Goal: Task Accomplishment & Management: Manage account settings

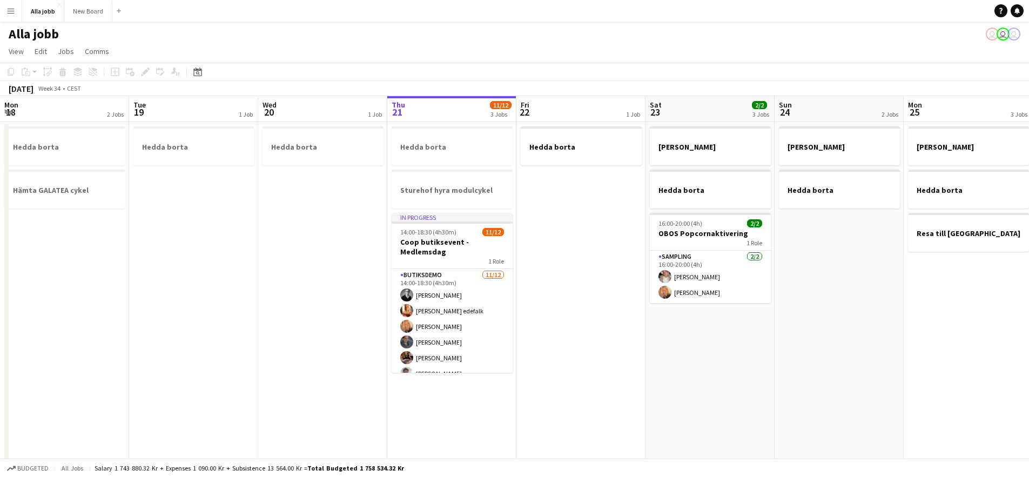
scroll to position [0, 316]
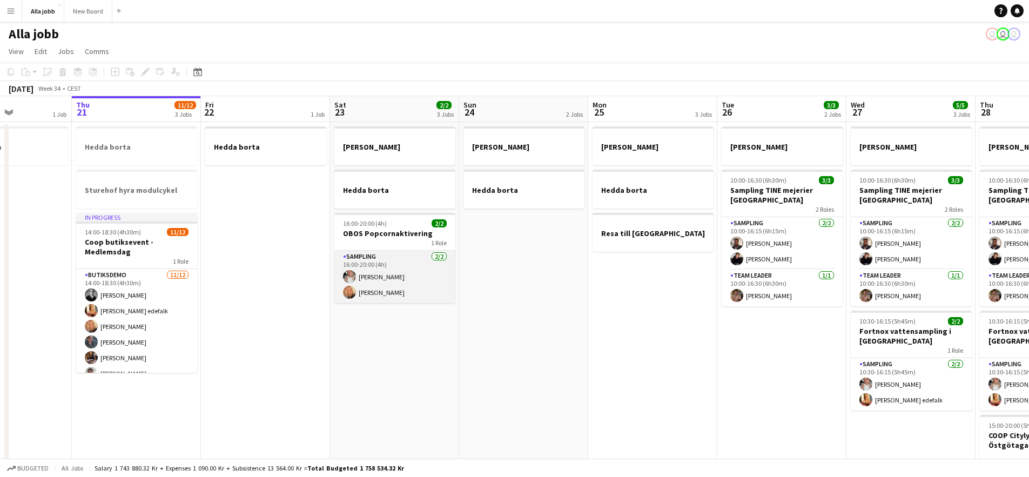
click at [426, 276] on app-card-role "Sampling [DATE] 16:00-20:00 (4h) [PERSON_NAME] [PERSON_NAME]" at bounding box center [395, 277] width 121 height 52
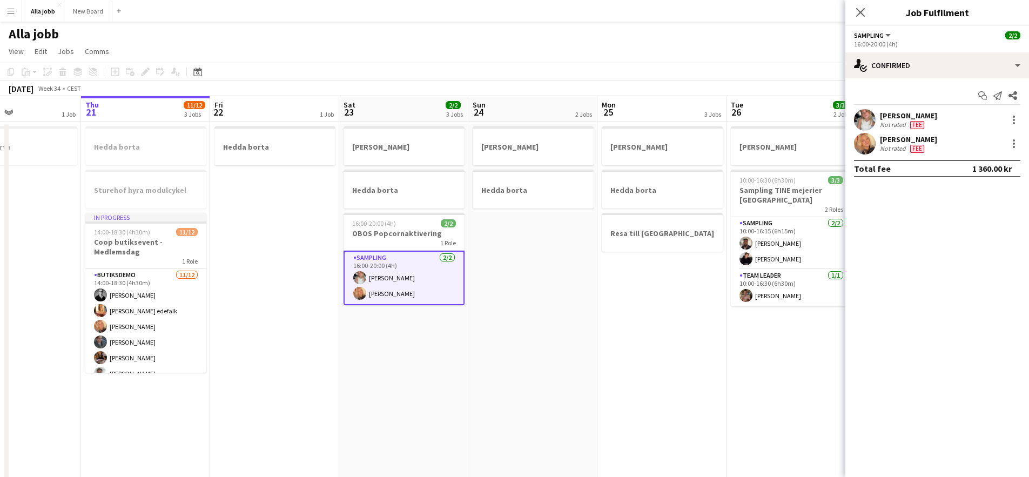
drag, startPoint x: 565, startPoint y: 294, endPoint x: 360, endPoint y: 293, distance: 204.8
click at [360, 293] on app-calendar-viewport "Mon 18 2 Jobs Tue 19 1 Job Wed 20 1 Job Thu 21 11/12 3 Jobs Fri 22 1 Job Sat 23…" at bounding box center [514, 347] width 1029 height 502
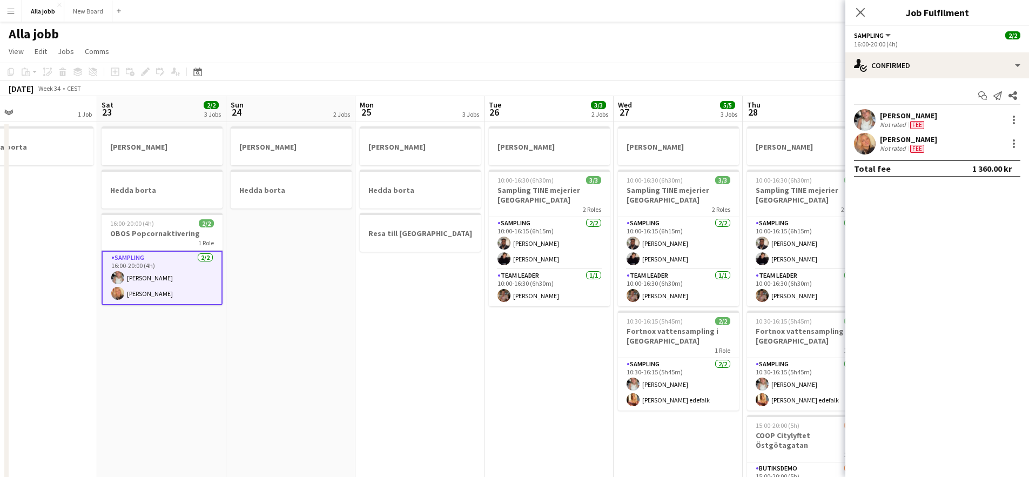
click at [467, 307] on app-calendar-viewport "Tue 19 1 Job Wed 20 1 Job Thu 21 11/12 3 Jobs Fri 22 1 Job Sat 23 2/2 3 Jobs Su…" at bounding box center [514, 347] width 1029 height 502
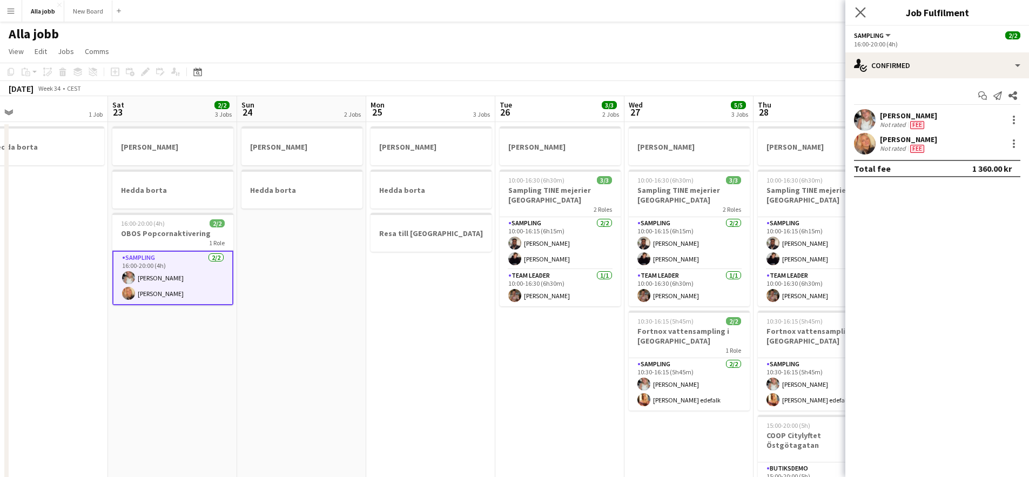
click at [861, 5] on app-icon "Close pop-in" at bounding box center [861, 13] width 16 height 16
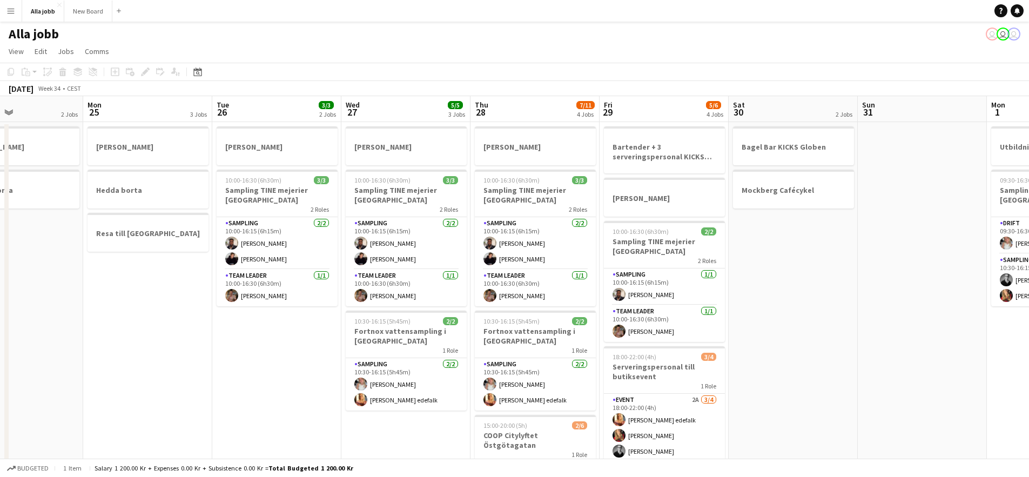
drag, startPoint x: 666, startPoint y: 211, endPoint x: 646, endPoint y: 210, distance: 20.0
click at [645, 210] on app-calendar-viewport "Thu 21 11/12 3 Jobs Fri 22 1 Job Sat 23 2/2 3 Jobs Sun 24 2 Jobs Mon 25 3 Jobs …" at bounding box center [514, 347] width 1029 height 502
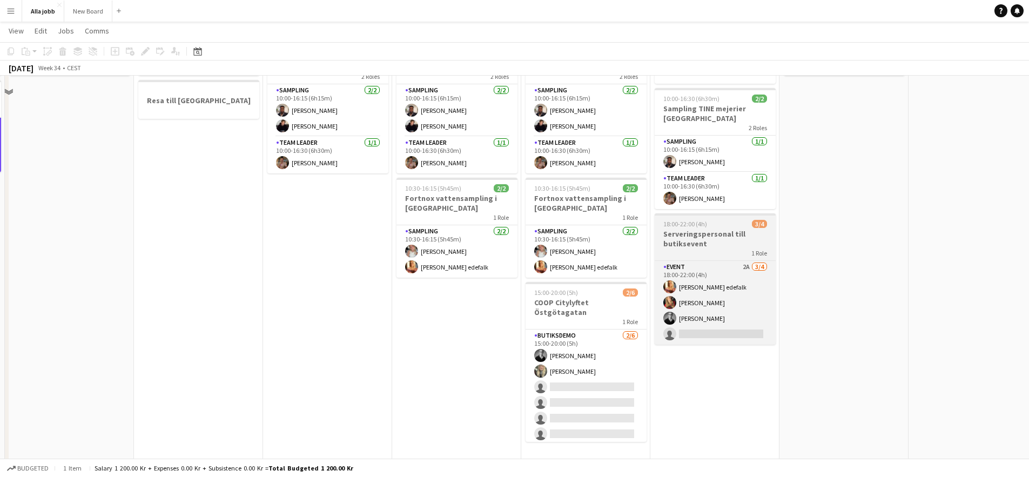
scroll to position [138, 0]
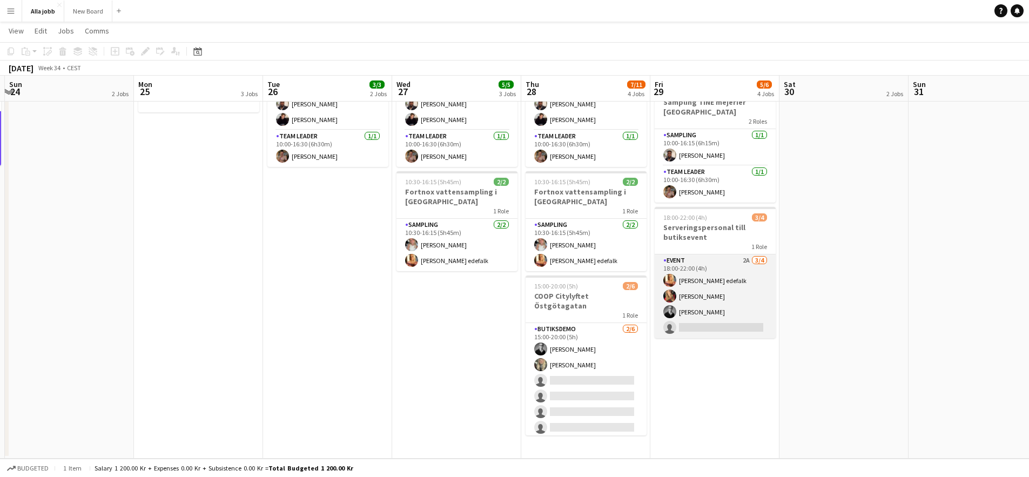
click at [754, 296] on app-card-role "Event 2A [DATE] 18:00-22:00 (4h) [PERSON_NAME] edefalk [PERSON_NAME] [PERSON_NA…" at bounding box center [715, 297] width 121 height 84
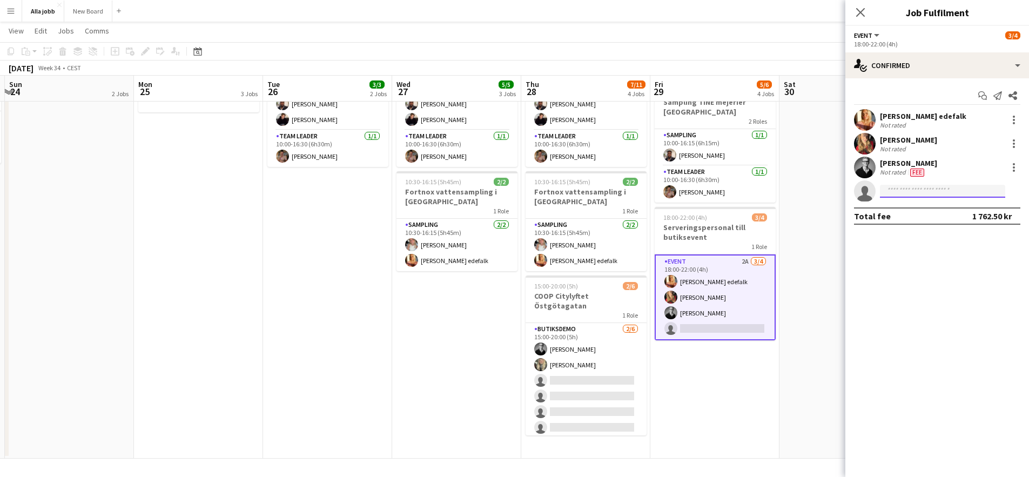
click at [904, 191] on input at bounding box center [942, 191] width 125 height 13
click at [904, 191] on input "****" at bounding box center [942, 191] width 125 height 13
type input "****"
click at [833, 272] on app-date-cell "Bagel Bar KICKS Globen Mockberg Cafécykel" at bounding box center [844, 221] width 129 height 476
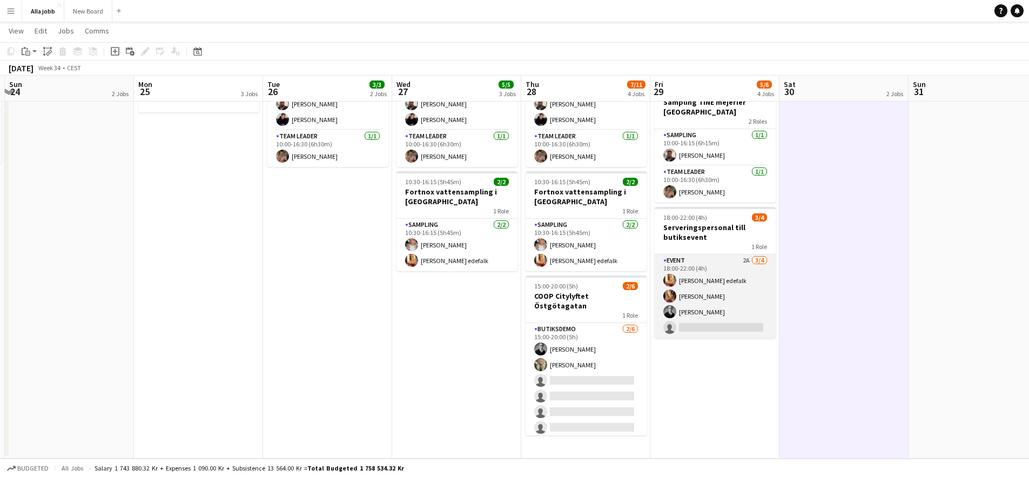
click at [747, 293] on app-card-role "Event 2A [DATE] 18:00-22:00 (4h) [PERSON_NAME] edefalk [PERSON_NAME] [PERSON_NA…" at bounding box center [715, 297] width 121 height 84
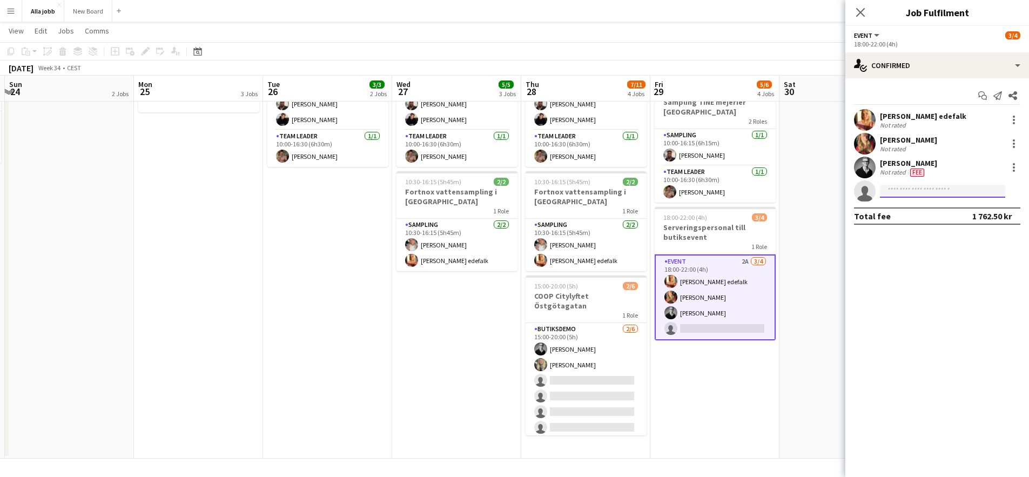
click at [926, 195] on input at bounding box center [942, 191] width 125 height 13
click at [838, 231] on app-date-cell "Bagel Bar KICKS Globen Mockberg Cafécykel" at bounding box center [844, 221] width 129 height 476
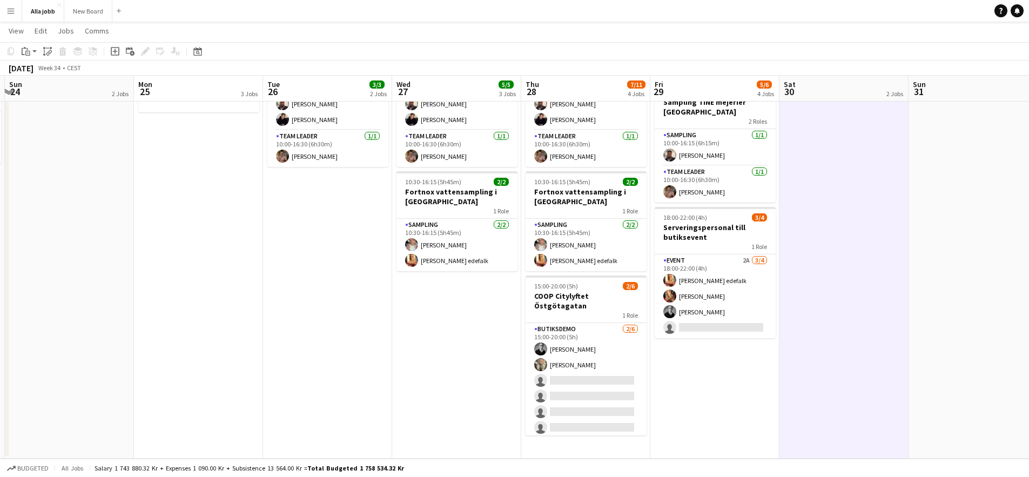
click at [721, 393] on app-date-cell "Bartender + 3 serveringspersonal KICKS Globen [PERSON_NAME] 10:00-16:30 (6h30m)…" at bounding box center [715, 221] width 129 height 476
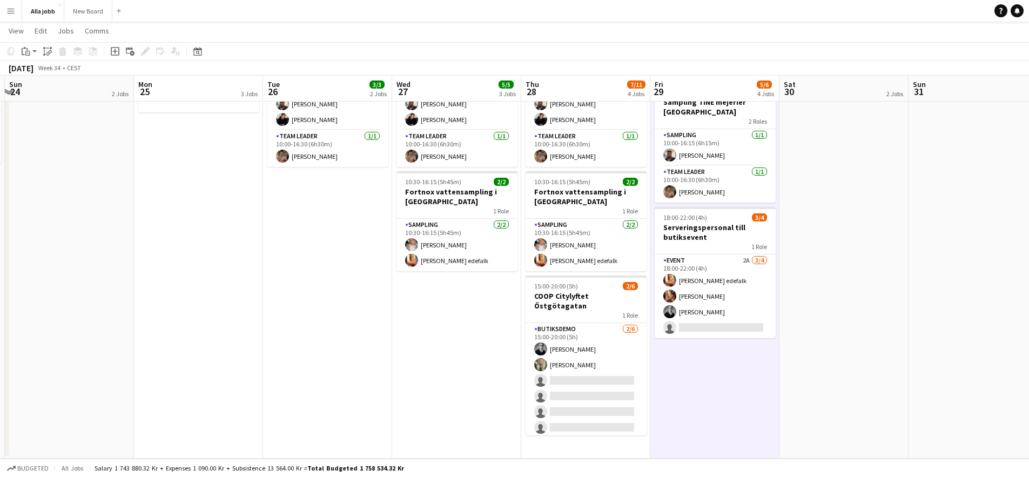
click at [820, 270] on app-date-cell "Bagel Bar KICKS Globen Mockberg Cafécykel" at bounding box center [844, 221] width 129 height 476
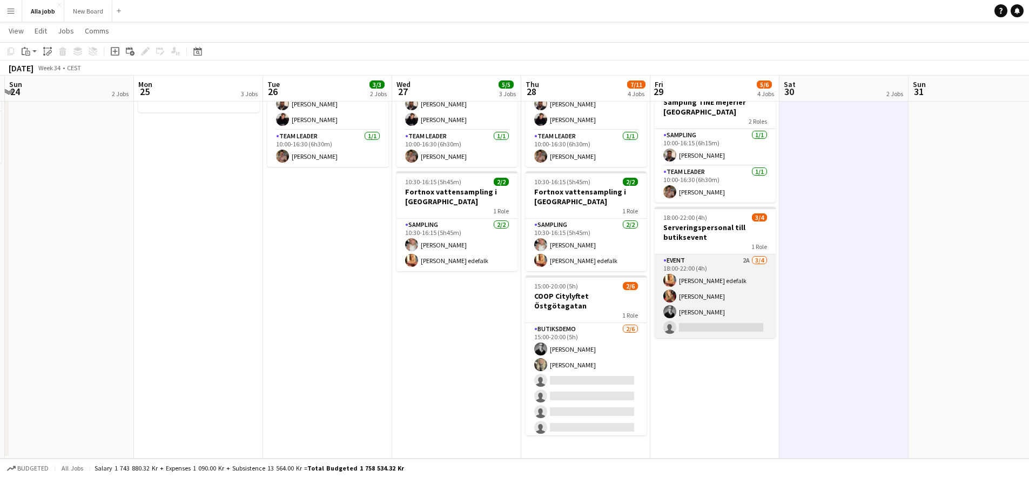
click at [720, 309] on app-card-role "Event 2A [DATE] 18:00-22:00 (4h) [PERSON_NAME] edefalk [PERSON_NAME] [PERSON_NA…" at bounding box center [715, 297] width 121 height 84
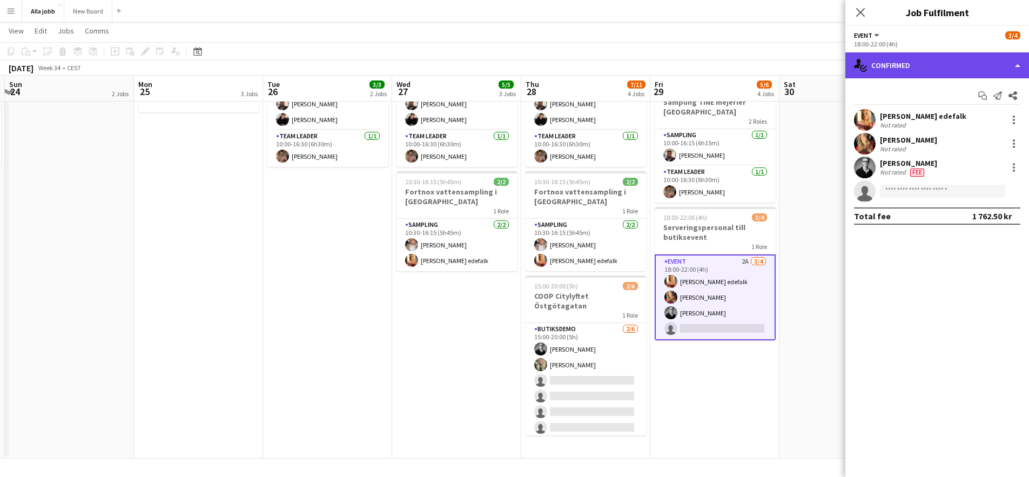
click at [967, 54] on div "single-neutral-actions-check-2 Confirmed" at bounding box center [938, 65] width 184 height 26
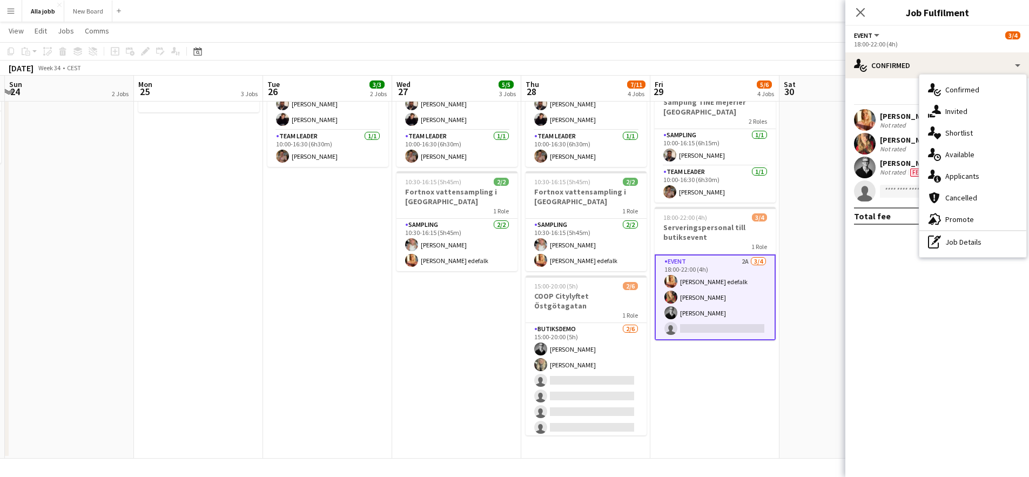
click at [968, 235] on div "pen-write Job Details" at bounding box center [973, 242] width 107 height 22
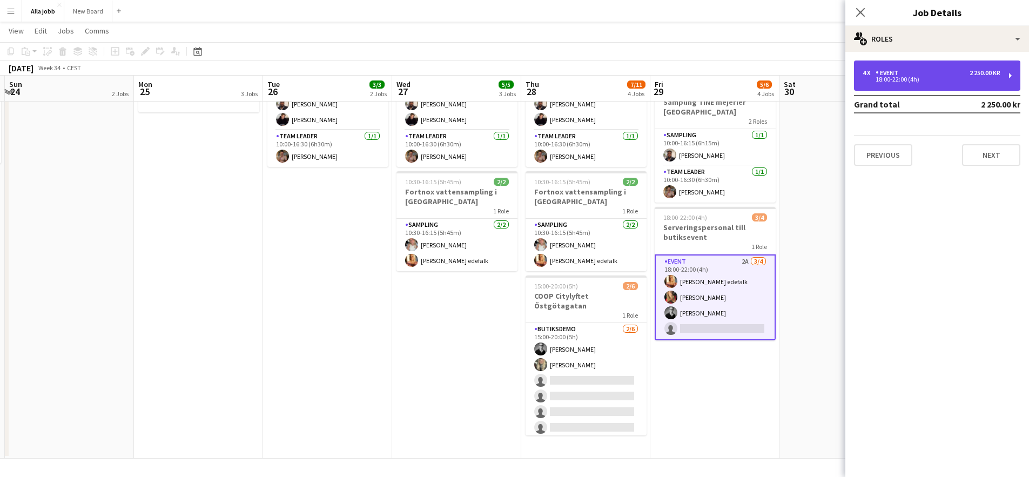
click at [925, 77] on div "18:00-22:00 (4h)" at bounding box center [932, 79] width 138 height 5
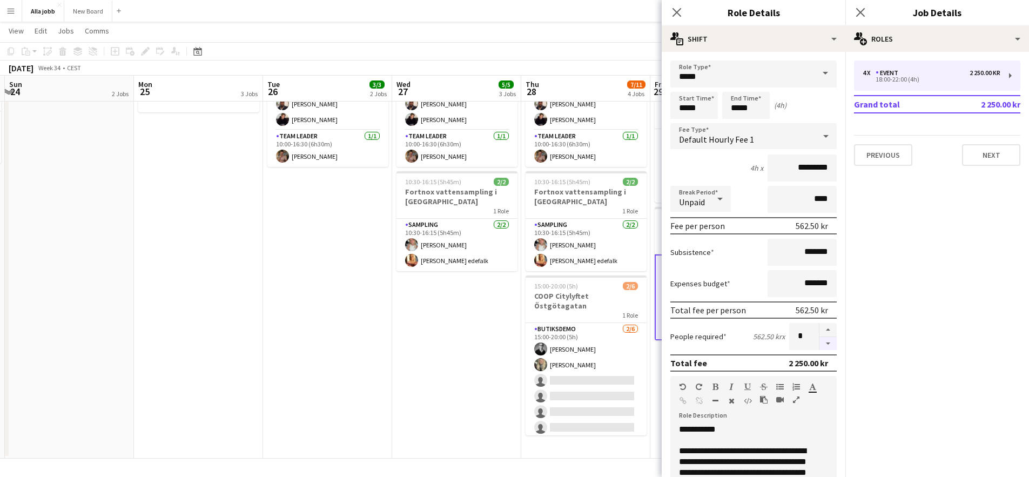
click at [820, 346] on button "button" at bounding box center [828, 344] width 17 height 14
type input "*"
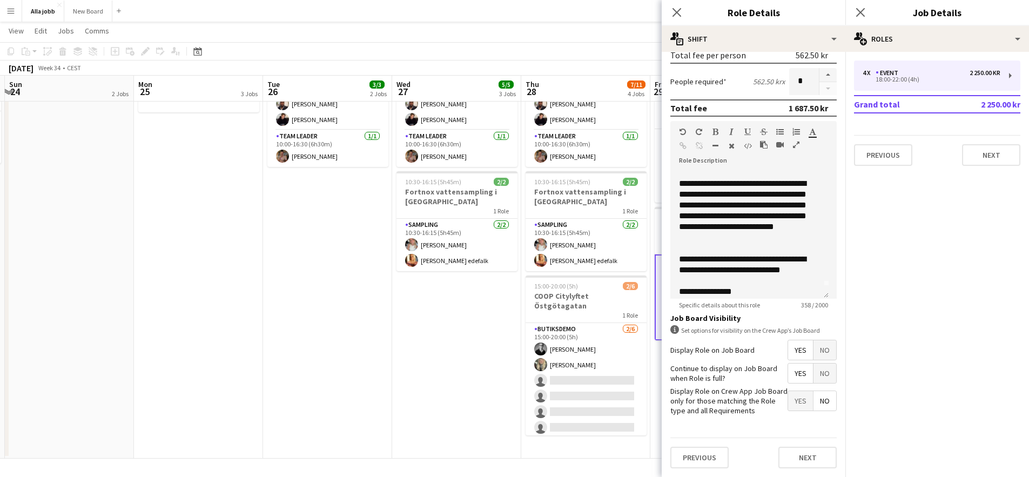
scroll to position [63, 0]
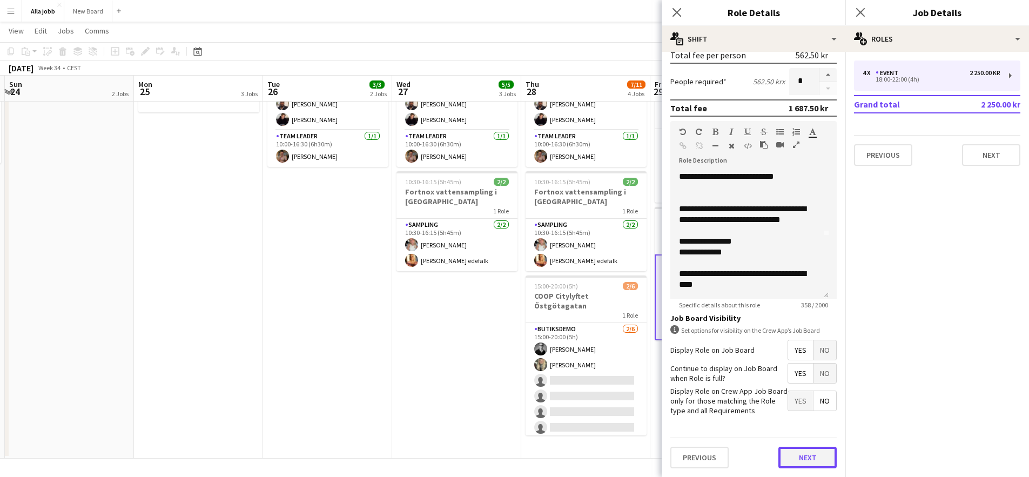
click at [805, 454] on button "Next" at bounding box center [808, 458] width 58 height 22
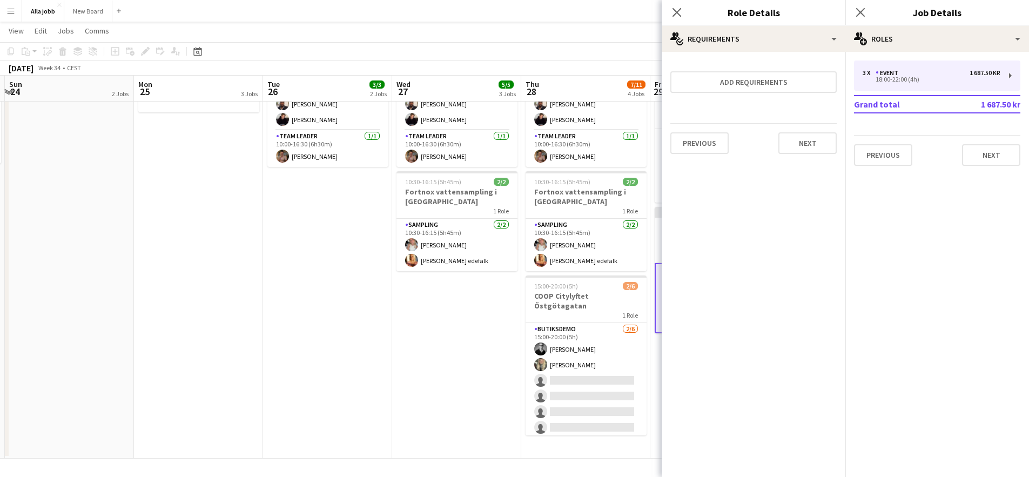
scroll to position [0, 0]
click at [792, 142] on button "Next" at bounding box center [808, 143] width 58 height 22
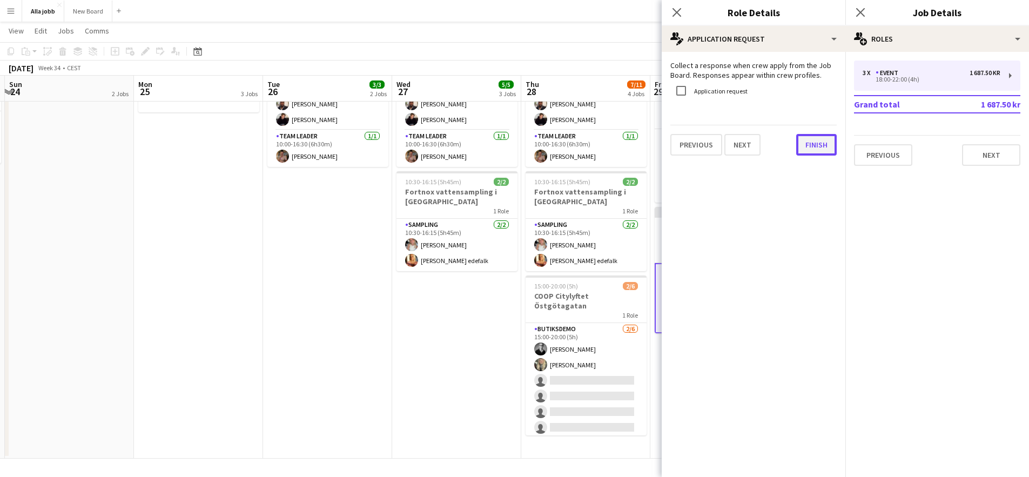
click at [813, 141] on button "Finish" at bounding box center [817, 145] width 41 height 22
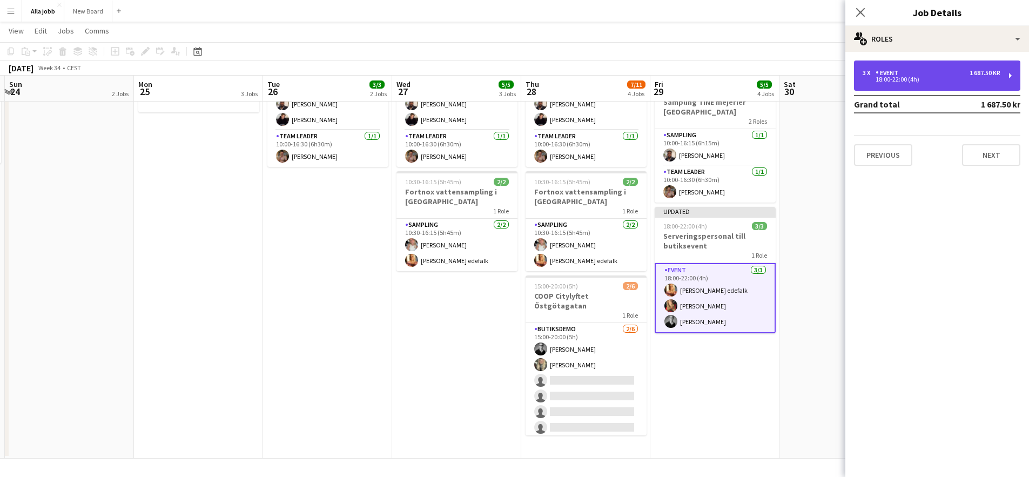
click at [932, 88] on div "3 x Event 1 687.50 kr 18:00-22:00 (4h)" at bounding box center [937, 76] width 166 height 30
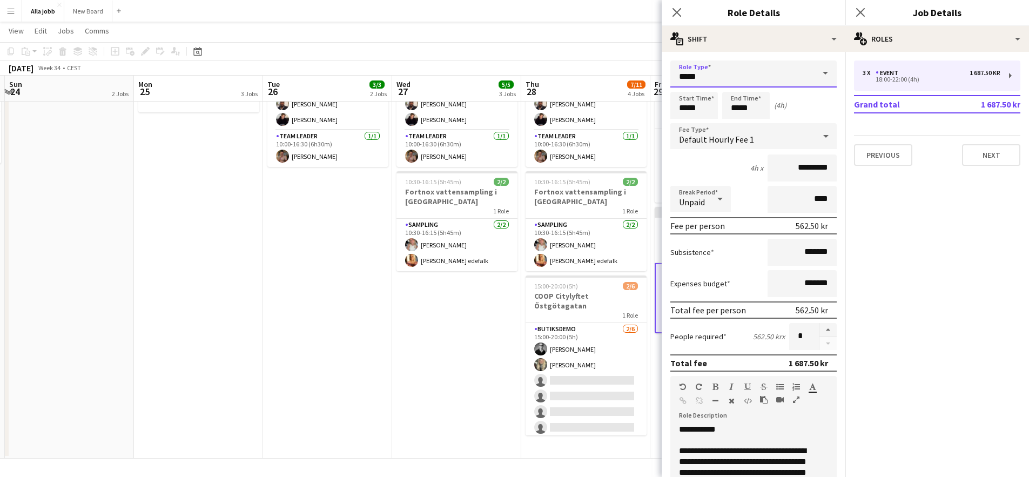
click at [794, 81] on input "*****" at bounding box center [754, 74] width 166 height 27
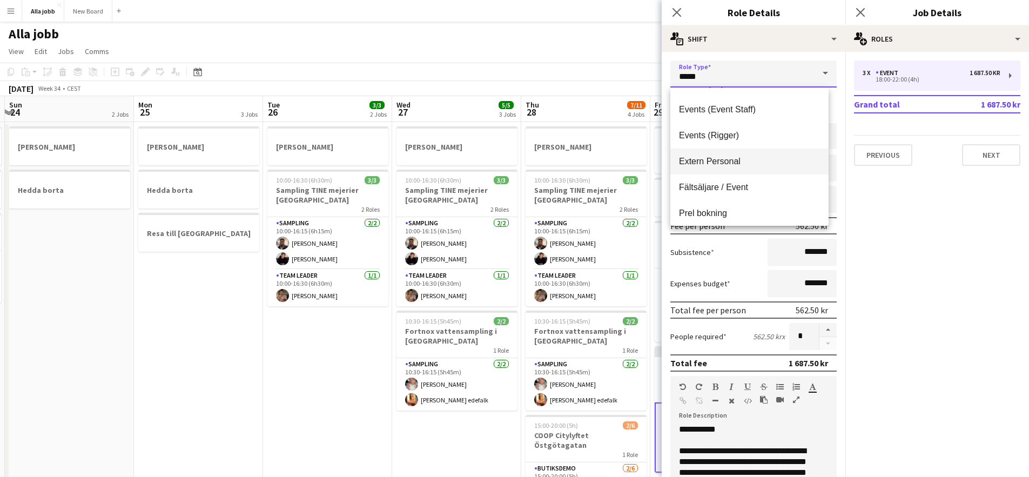
scroll to position [98, 0]
click at [732, 111] on span "Events (Event Staff)" at bounding box center [749, 110] width 141 height 10
type input "**********"
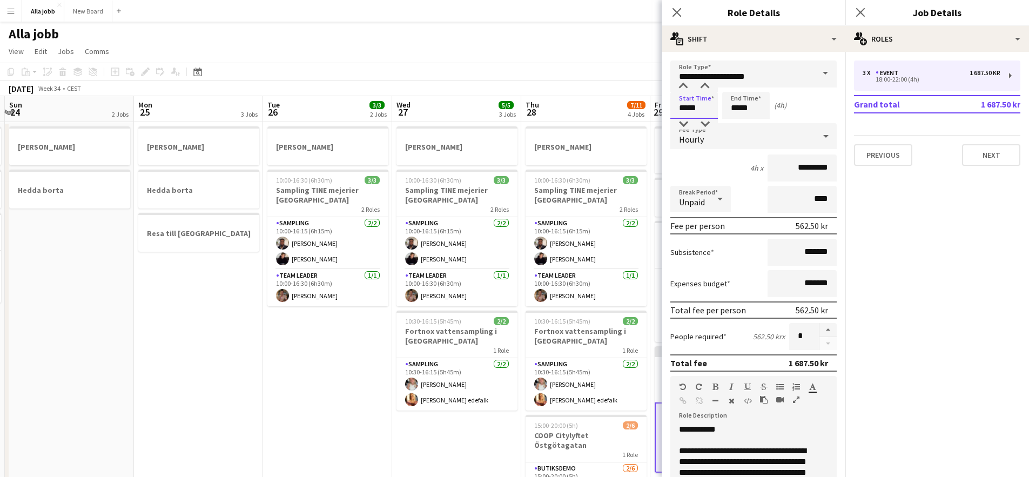
click at [681, 109] on input "*****" at bounding box center [695, 105] width 48 height 27
click at [686, 122] on div at bounding box center [684, 124] width 22 height 11
click at [687, 123] on div at bounding box center [684, 124] width 22 height 11
click at [708, 88] on div at bounding box center [705, 86] width 22 height 11
type input "*****"
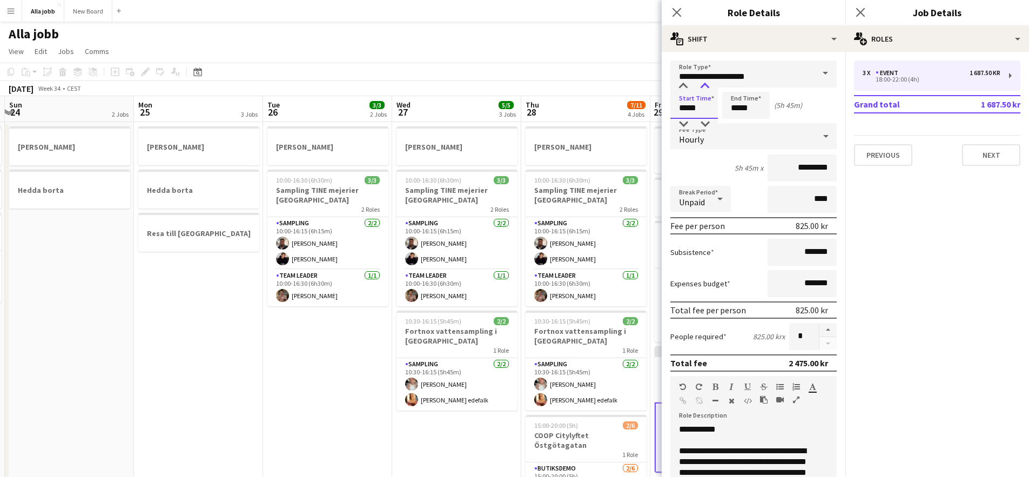
click at [708, 88] on div at bounding box center [705, 86] width 22 height 11
click at [814, 111] on div "Start Time ***** End Time ***** (5h 30m)" at bounding box center [754, 105] width 166 height 27
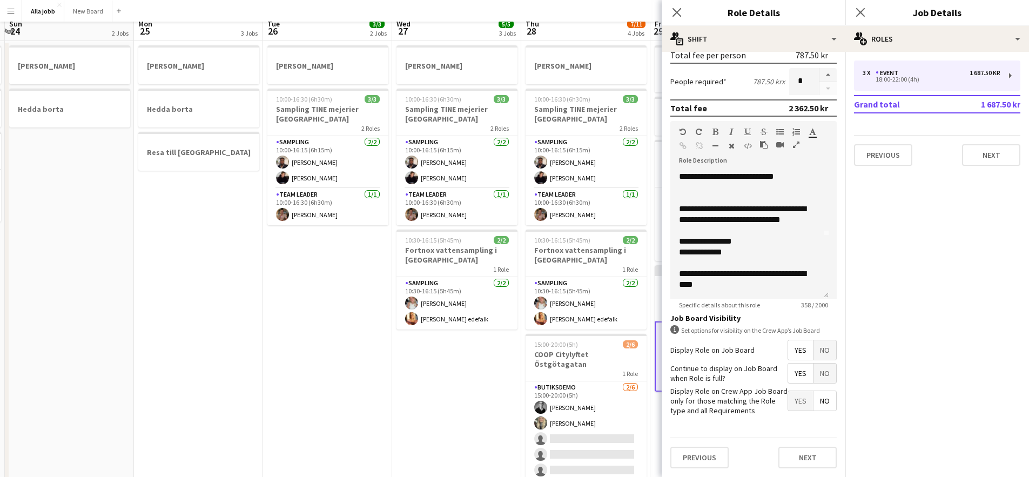
scroll to position [138, 0]
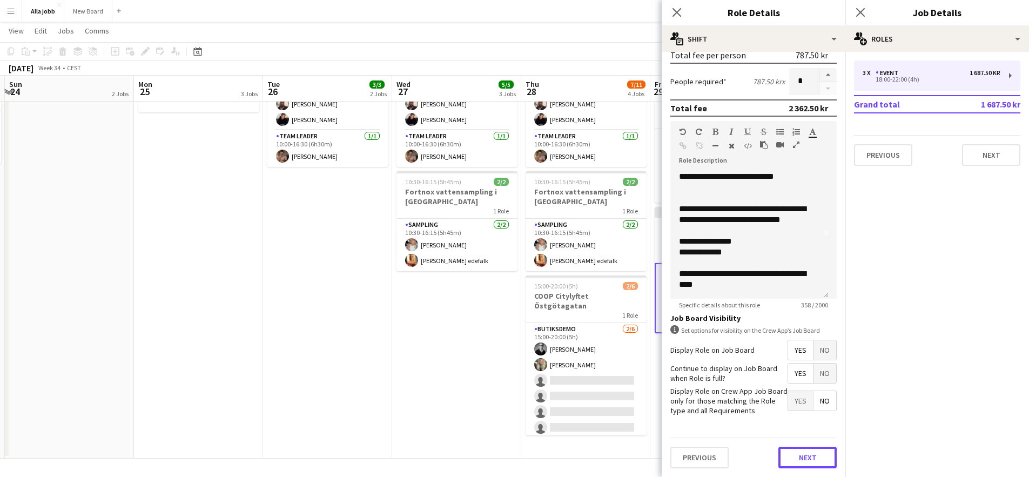
click at [814, 463] on button "Next" at bounding box center [808, 458] width 58 height 22
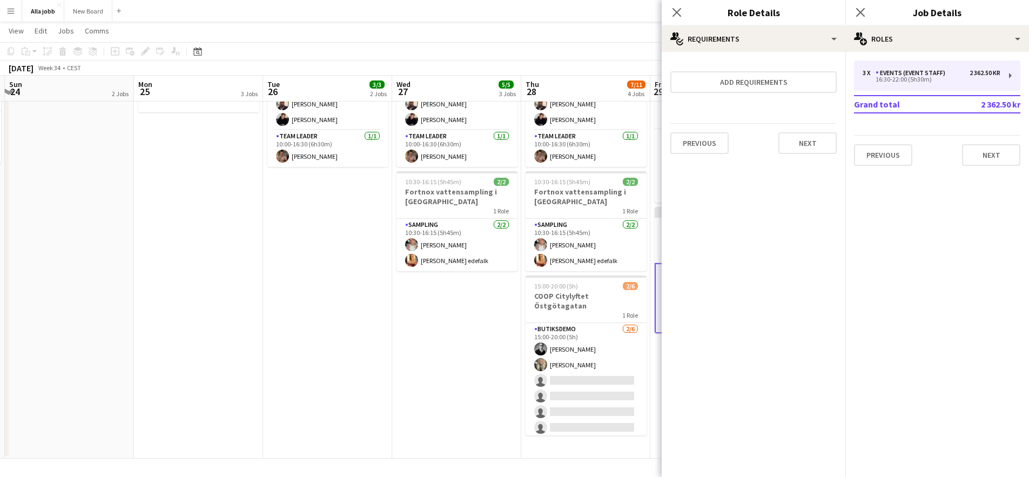
scroll to position [0, 0]
click at [825, 148] on button "Next" at bounding box center [808, 143] width 58 height 22
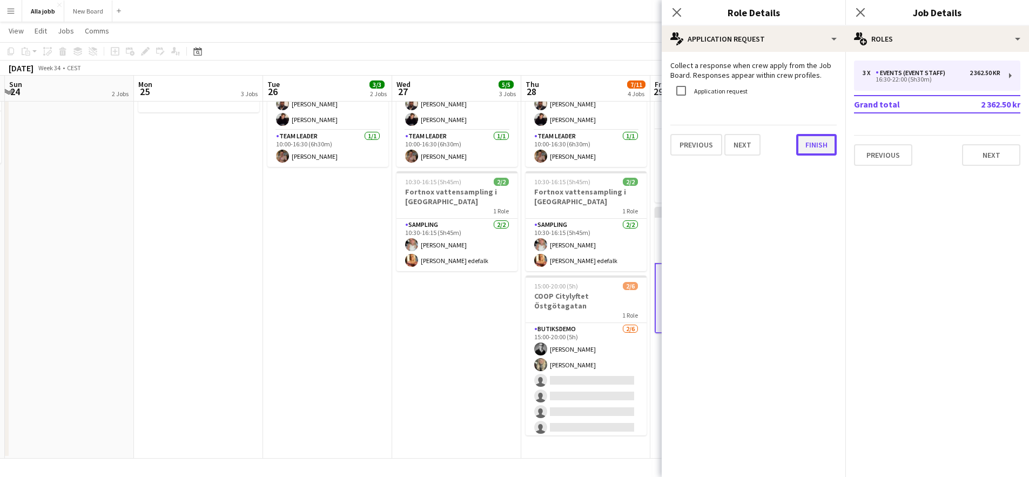
click at [814, 149] on button "Finish" at bounding box center [817, 145] width 41 height 22
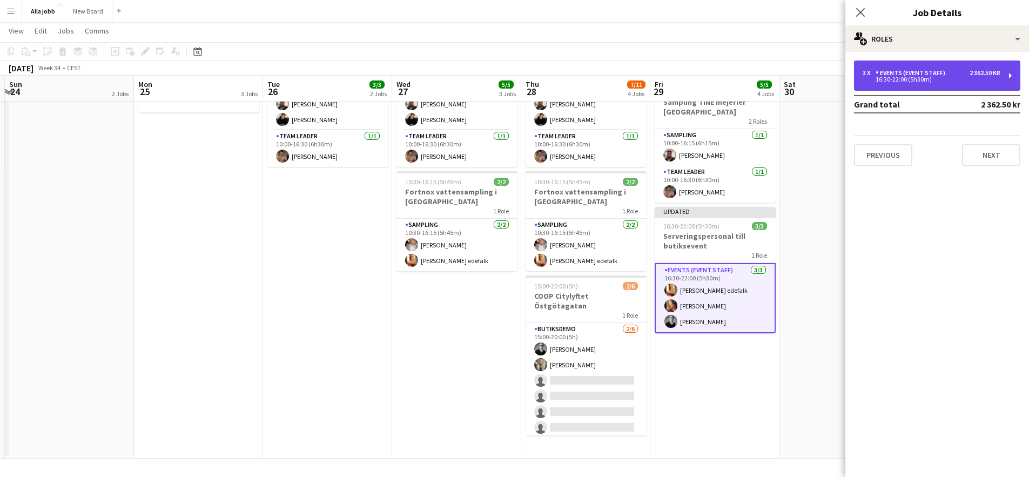
click at [935, 80] on div "16:30-22:00 (5h30m)" at bounding box center [932, 79] width 138 height 5
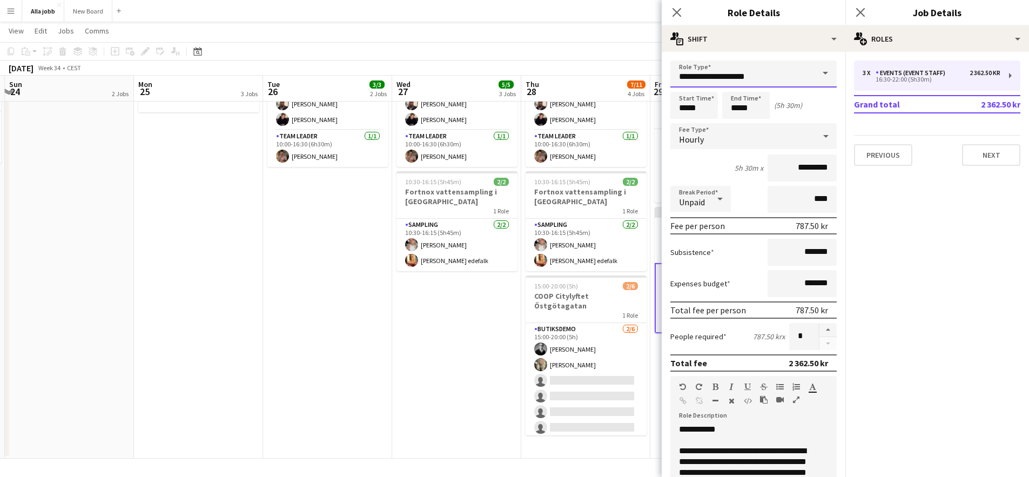
click at [771, 84] on input "**********" at bounding box center [754, 74] width 166 height 27
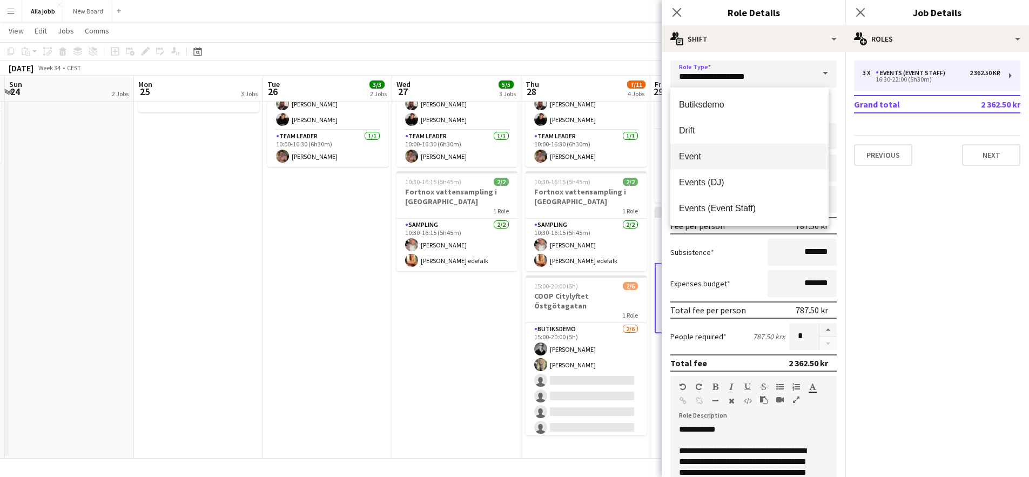
click at [715, 166] on mat-option "Event" at bounding box center [750, 157] width 158 height 26
type input "*****"
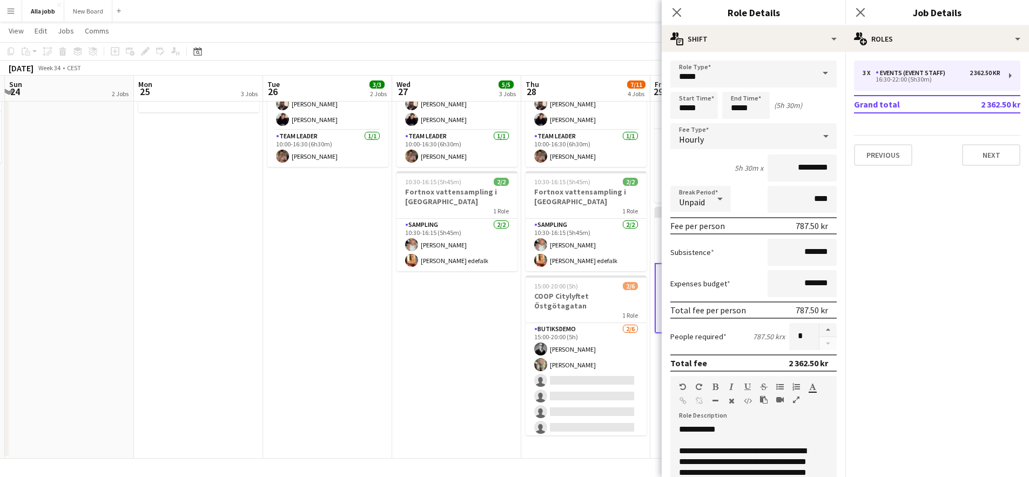
click at [921, 269] on mat-expansion-panel "pencil3 General details 3 x Events (Event Staff) 2 362.50 kr 16:30-22:00 (5h30m…" at bounding box center [938, 264] width 184 height 425
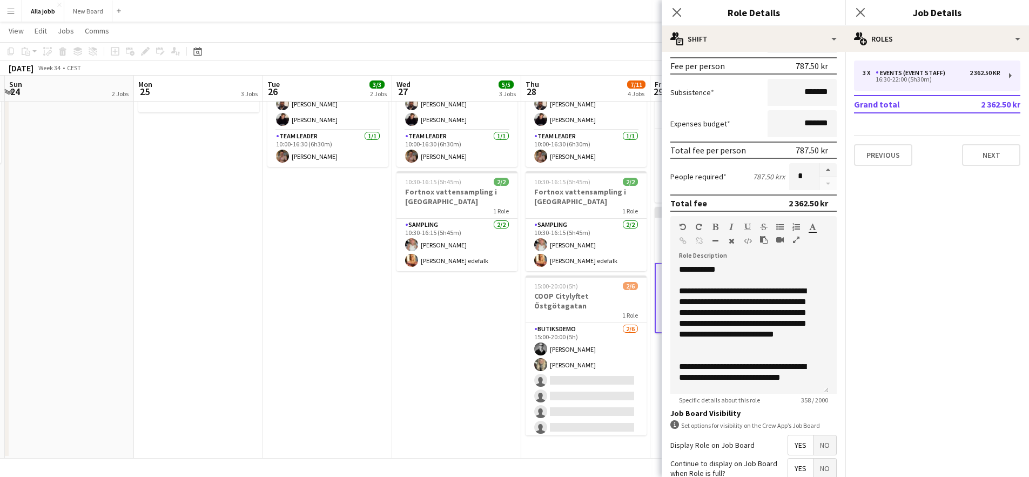
scroll to position [255, 0]
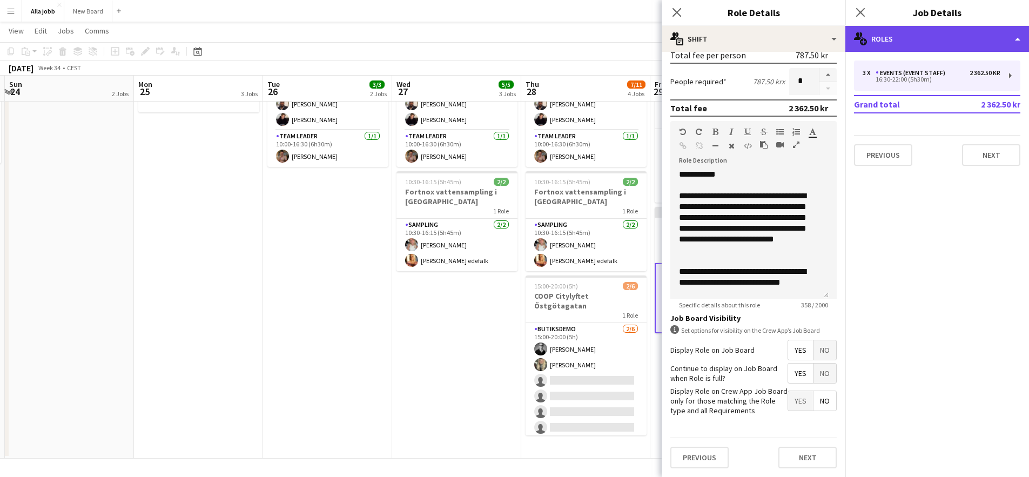
click at [907, 36] on div "multiple-users-add Roles" at bounding box center [938, 39] width 184 height 26
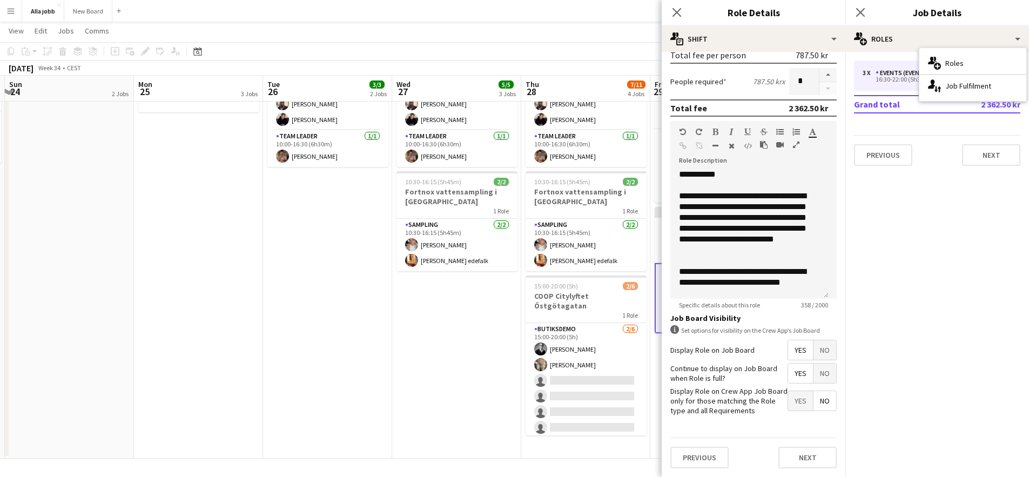
click at [810, 443] on div "Previous Next" at bounding box center [754, 457] width 166 height 39
click at [809, 458] on button "Next" at bounding box center [808, 458] width 58 height 22
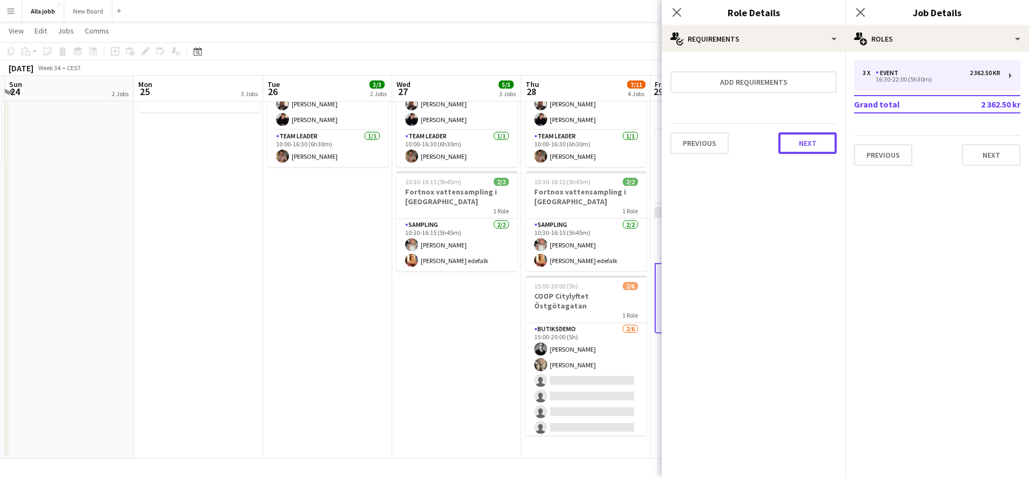
drag, startPoint x: 817, startPoint y: 133, endPoint x: 837, endPoint y: 127, distance: 21.0
click at [817, 133] on button "Next" at bounding box center [808, 143] width 58 height 22
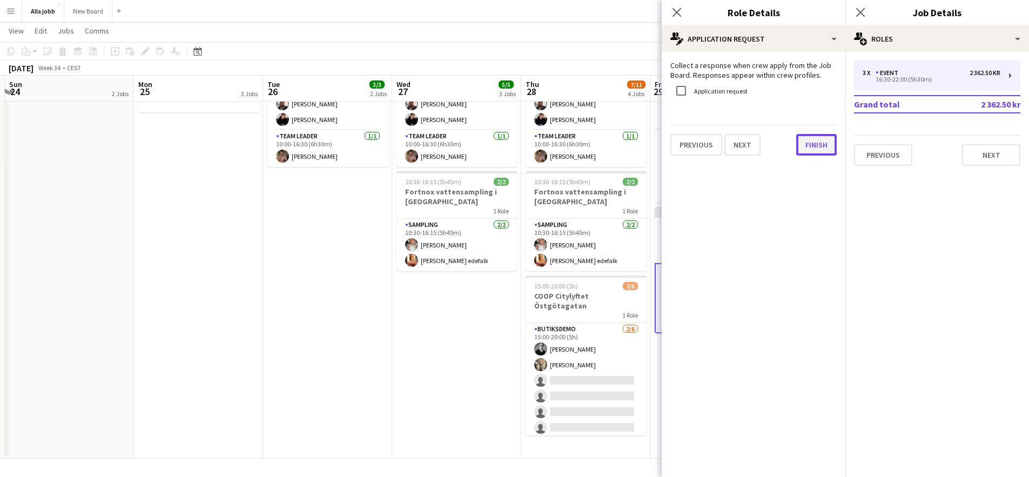
click at [824, 148] on button "Finish" at bounding box center [817, 145] width 41 height 22
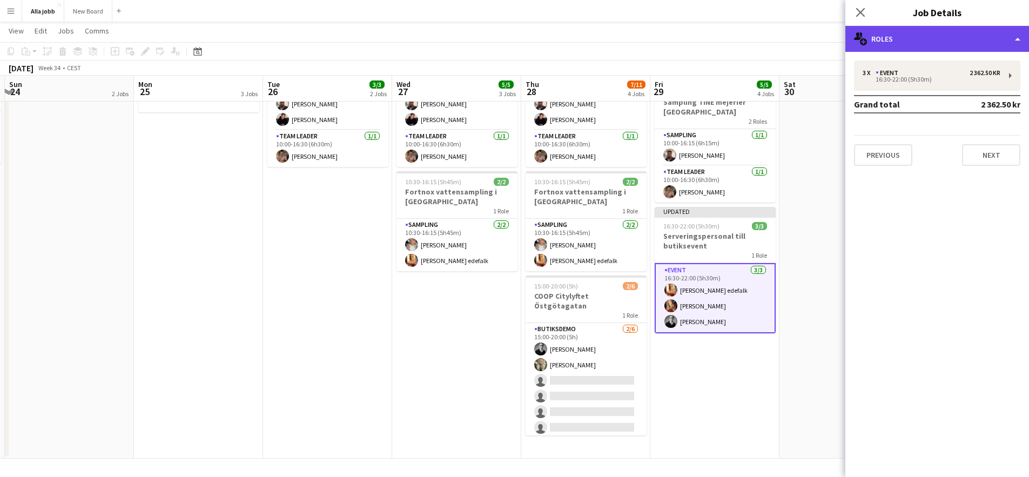
click at [921, 42] on div "multiple-users-add Roles" at bounding box center [938, 39] width 184 height 26
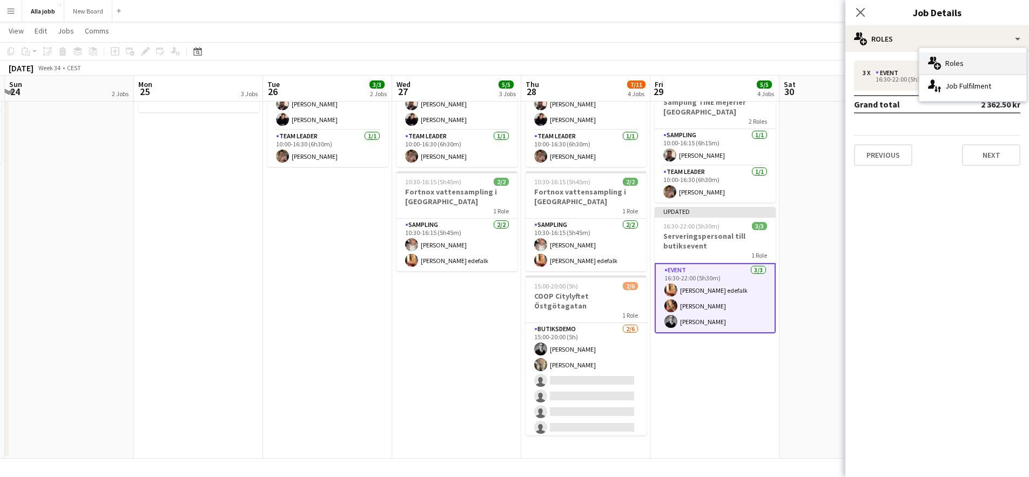
click at [947, 64] on div "multiple-users-add Roles" at bounding box center [973, 63] width 107 height 22
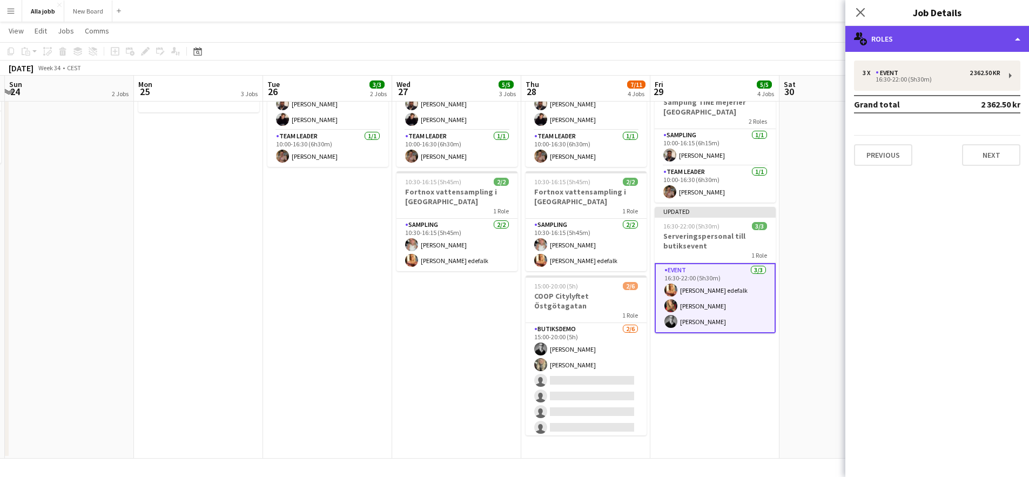
click at [928, 45] on div "multiple-users-add Roles" at bounding box center [938, 39] width 184 height 26
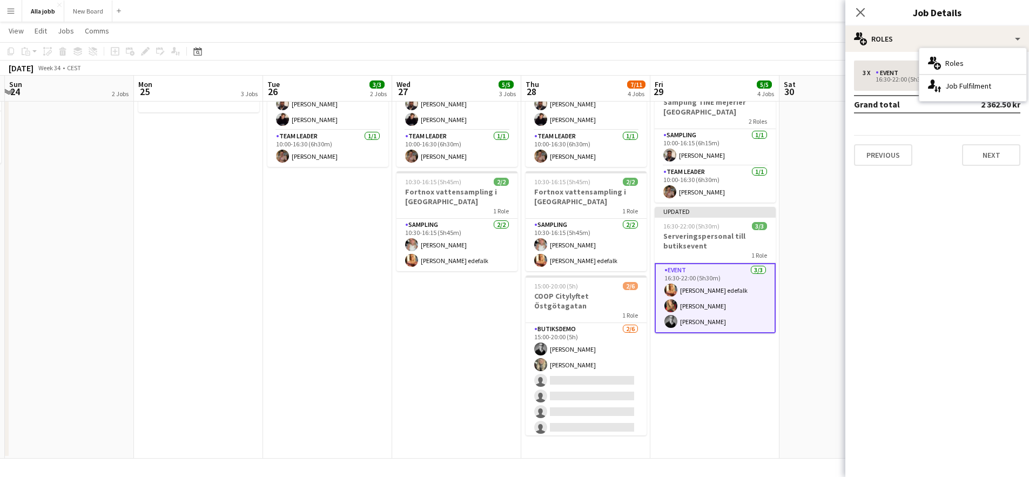
click at [954, 62] on div "multiple-users-add Roles" at bounding box center [973, 63] width 107 height 22
click at [886, 156] on button "Previous" at bounding box center [883, 155] width 58 height 22
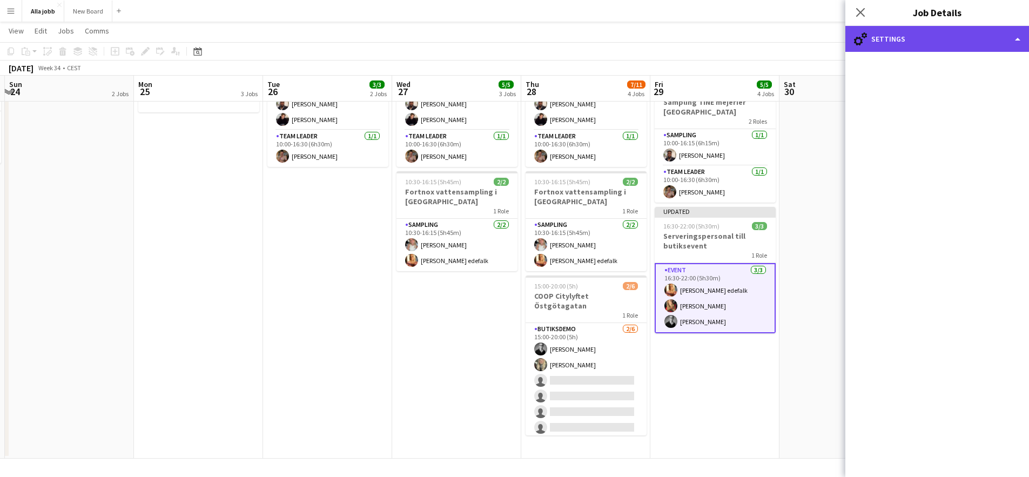
click at [921, 35] on div "cog-double-3 Settings" at bounding box center [938, 39] width 184 height 26
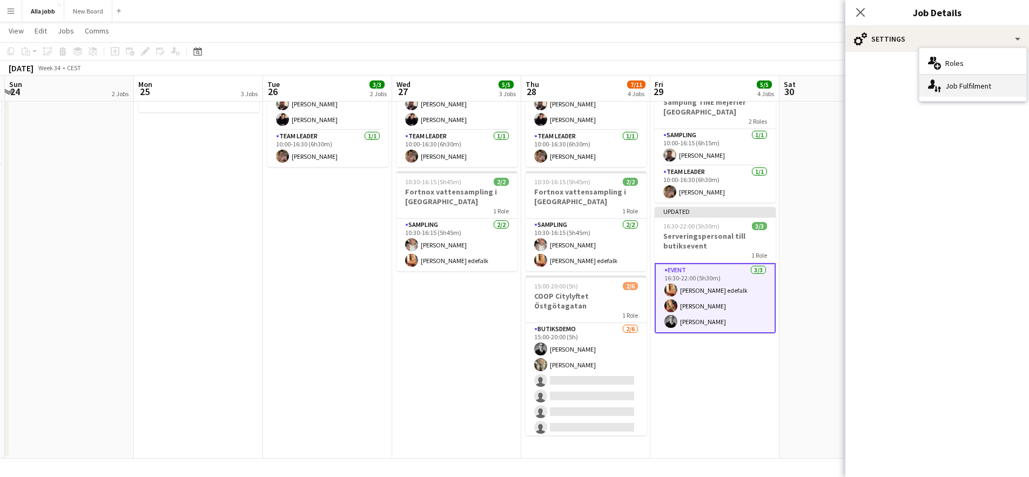
click at [958, 87] on div "single-neutral-actions-up-down Job Fulfilment" at bounding box center [973, 86] width 107 height 22
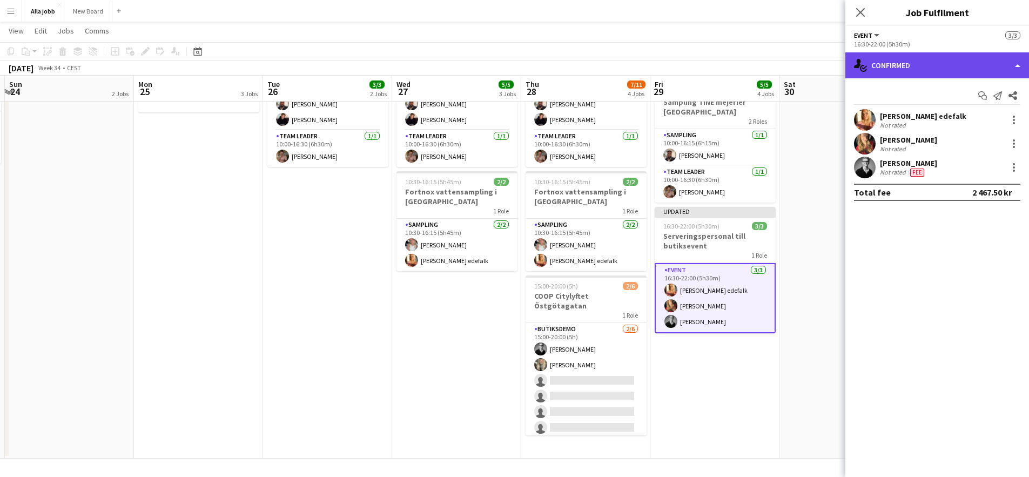
click at [935, 67] on div "single-neutral-actions-check-2 Confirmed" at bounding box center [938, 65] width 184 height 26
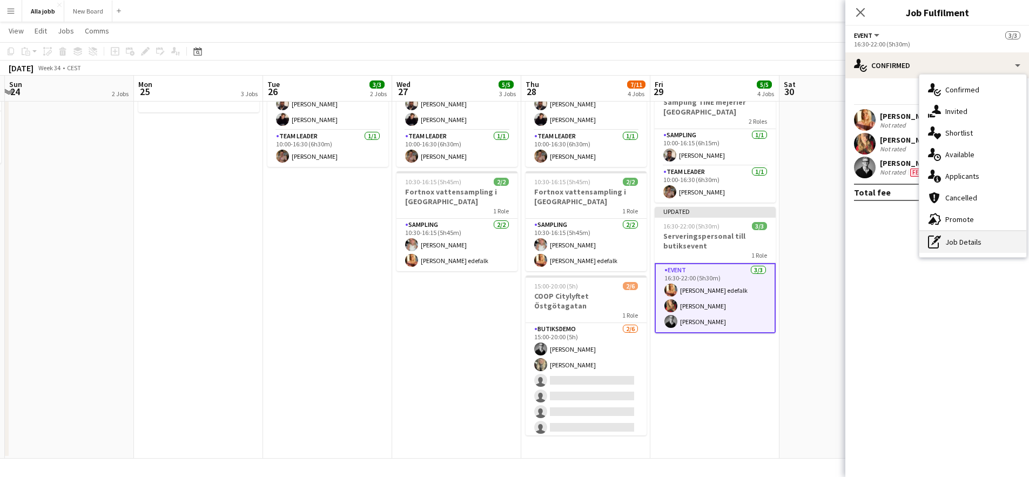
click at [953, 245] on div "pen-write Job Details" at bounding box center [973, 242] width 107 height 22
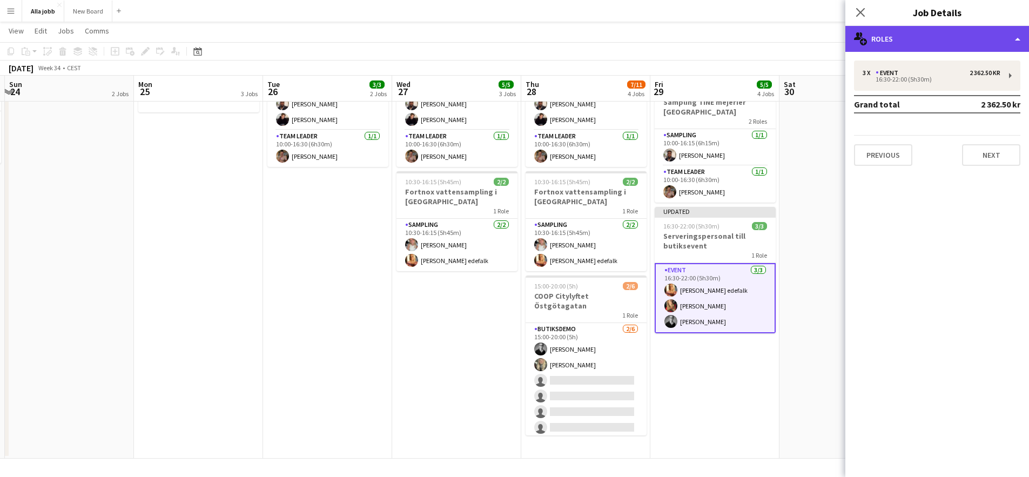
click at [1019, 41] on div "multiple-users-add Roles" at bounding box center [938, 39] width 184 height 26
click at [1020, 39] on div "multiple-users-add Roles" at bounding box center [938, 39] width 184 height 26
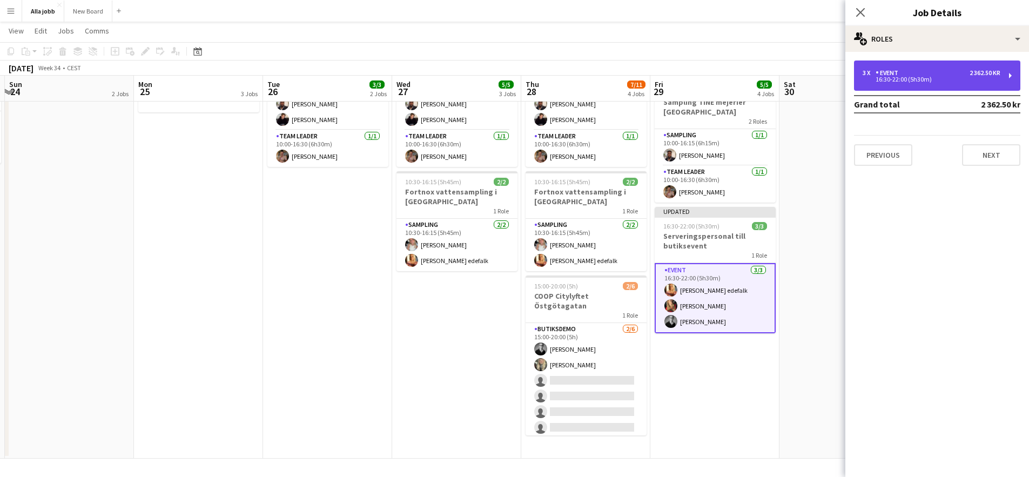
click at [1010, 76] on div "3 x Event 2 362.50 kr 16:30-22:00 (5h30m)" at bounding box center [937, 76] width 166 height 30
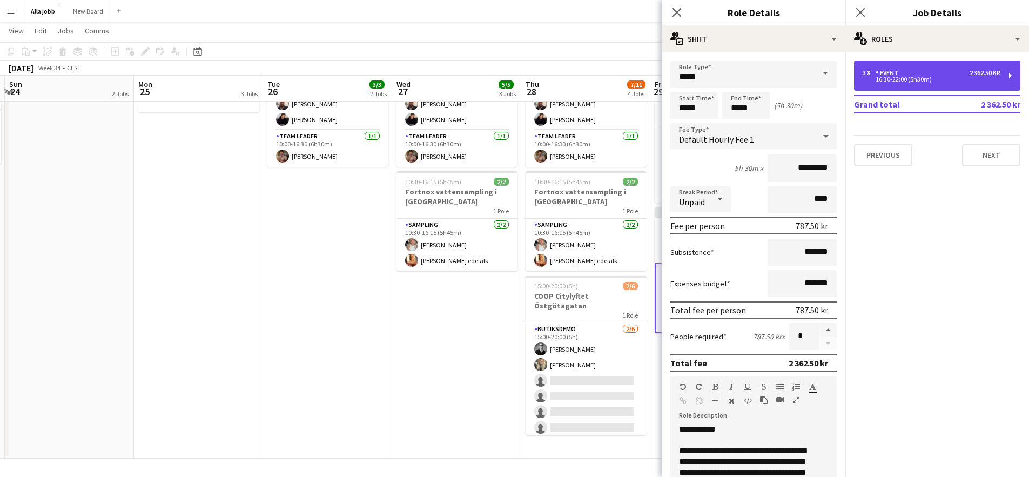
click at [1012, 75] on div "3 x Event 2 362.50 kr 16:30-22:00 (5h30m)" at bounding box center [937, 76] width 166 height 30
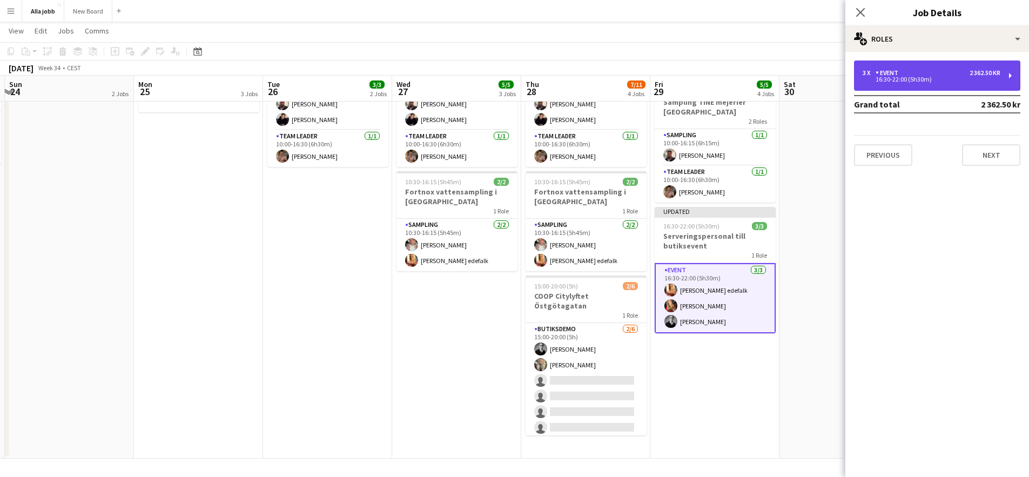
click at [1012, 75] on div "3 x Event 2 362.50 kr 16:30-22:00 (5h30m)" at bounding box center [937, 76] width 166 height 30
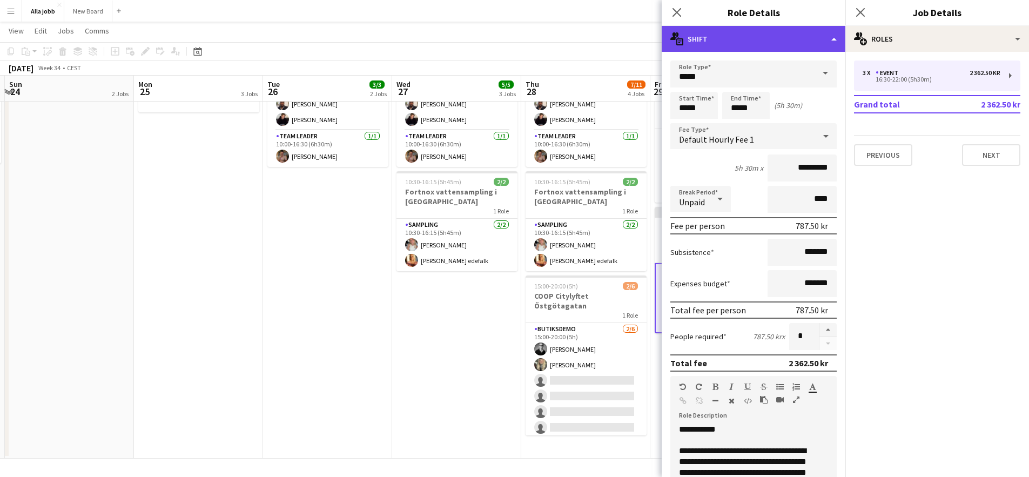
click at [790, 33] on div "multiple-actions-text Shift" at bounding box center [754, 39] width 184 height 26
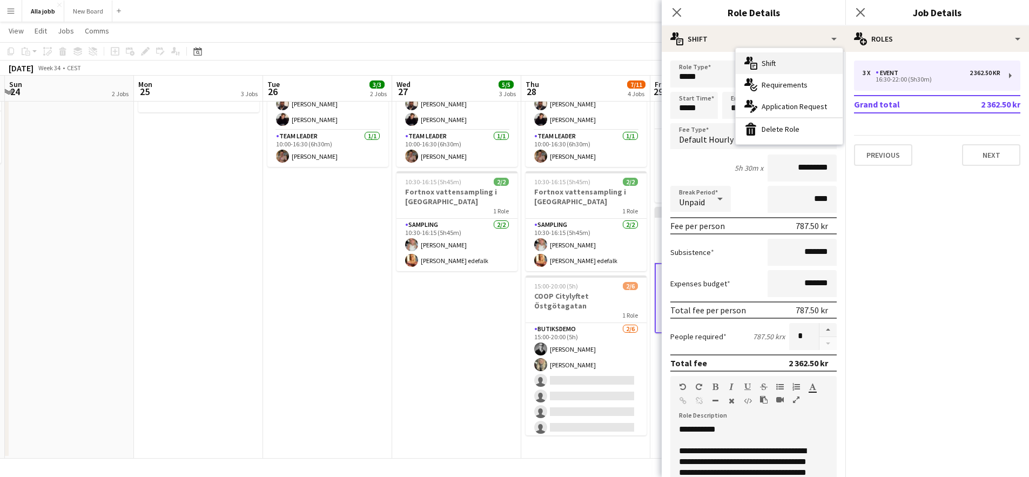
click at [788, 63] on div "multiple-actions-text Shift" at bounding box center [789, 63] width 107 height 22
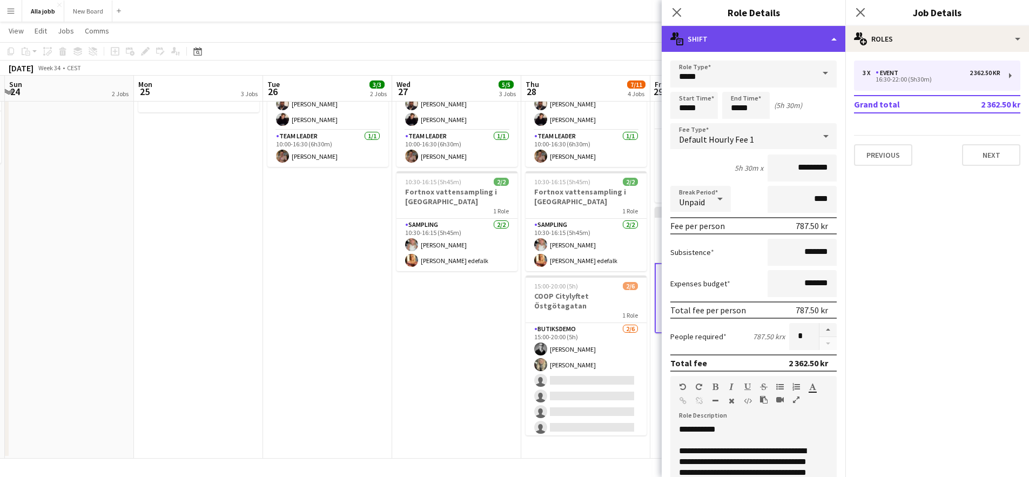
click at [798, 39] on div "multiple-actions-text Shift" at bounding box center [754, 39] width 184 height 26
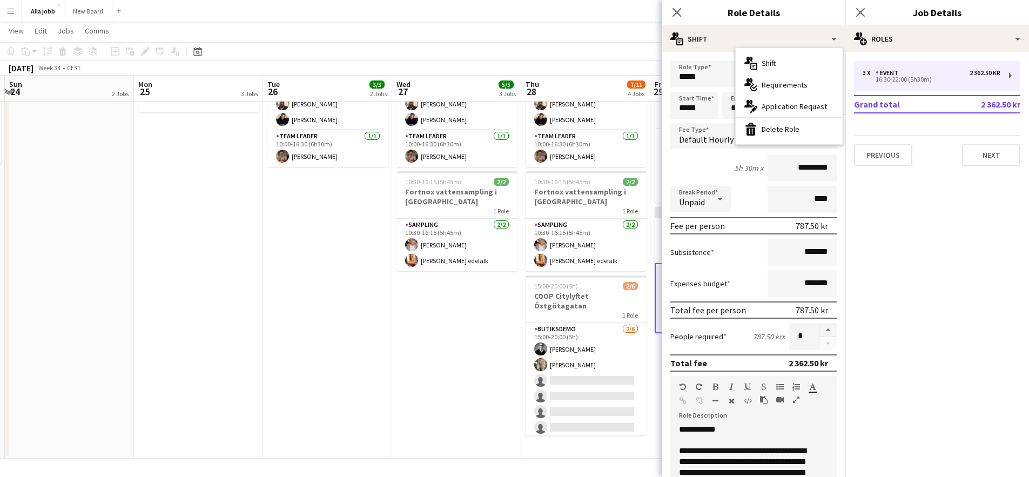
click at [971, 258] on mat-expansion-panel "pencil3 General details 3 x Event 2 362.50 kr 16:30-22:00 (5h30m) Grand total 2…" at bounding box center [938, 264] width 184 height 425
click at [815, 65] on span at bounding box center [825, 74] width 23 height 26
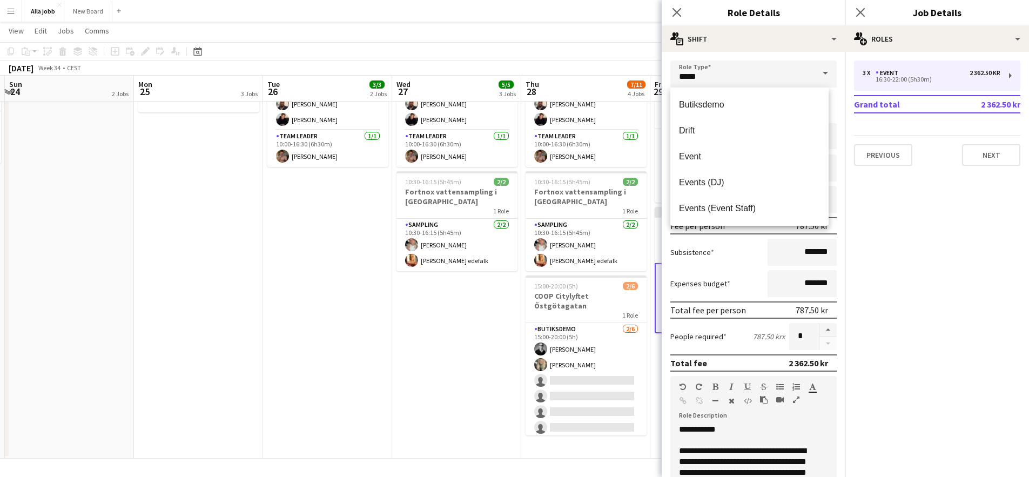
click at [815, 70] on span at bounding box center [825, 74] width 23 height 26
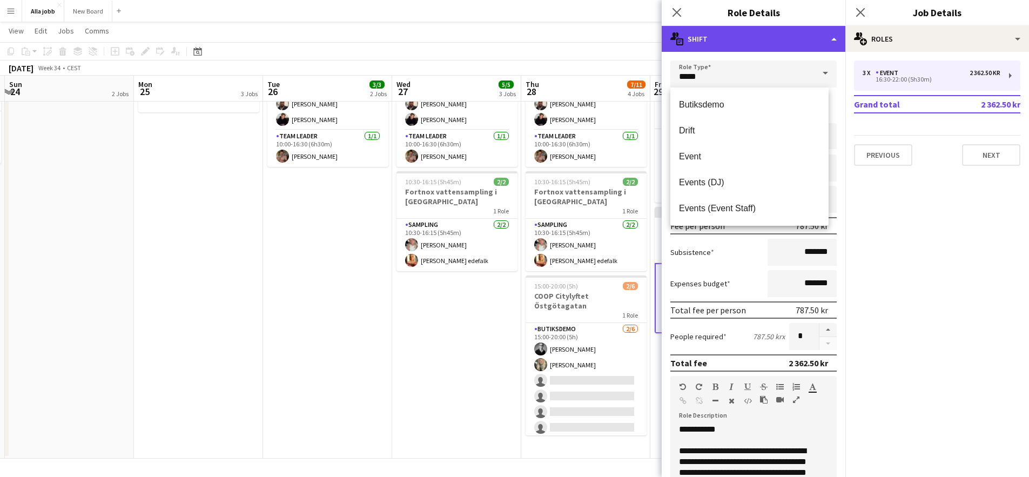
click at [800, 34] on div "multiple-actions-text Shift" at bounding box center [754, 39] width 184 height 26
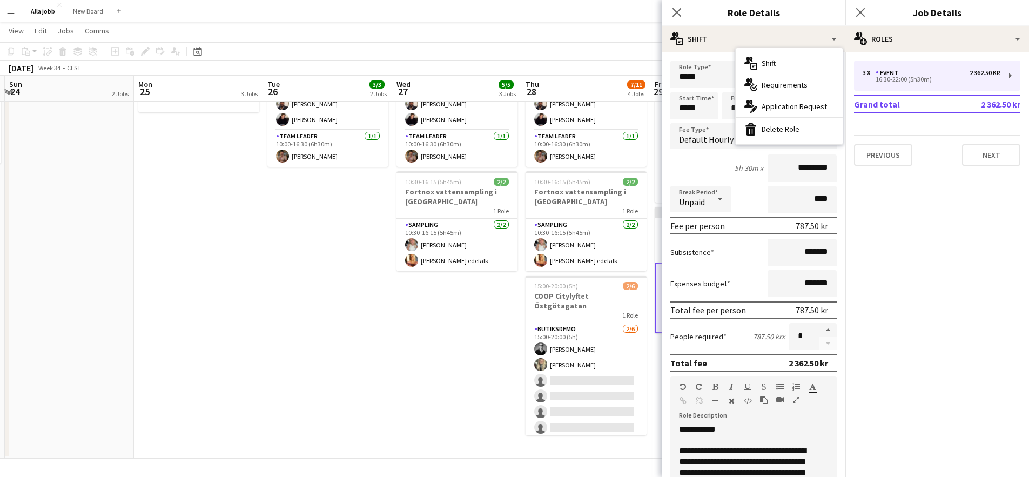
click at [940, 246] on mat-expansion-panel "pencil3 General details 3 x Event 2 362.50 kr 16:30-22:00 (5h30m) Grand total 2…" at bounding box center [938, 264] width 184 height 425
click at [679, 11] on icon "Close pop-in" at bounding box center [677, 12] width 10 height 10
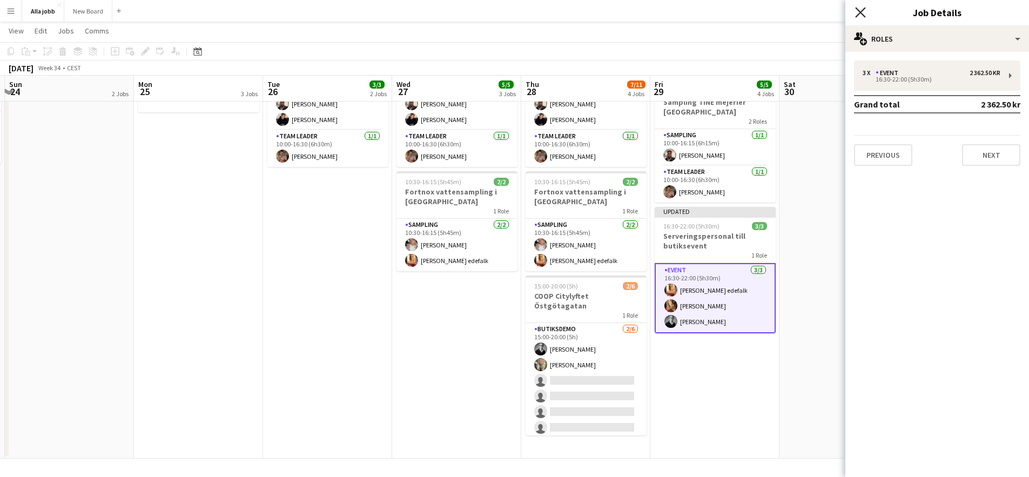
click at [860, 12] on icon at bounding box center [860, 12] width 10 height 10
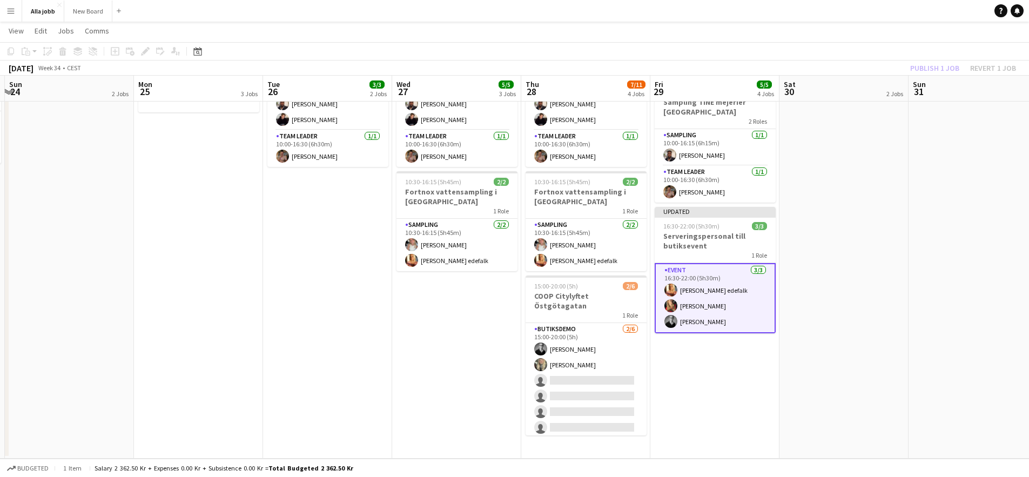
drag, startPoint x: 831, startPoint y: 292, endPoint x: 880, endPoint y: 222, distance: 86.1
click at [831, 291] on app-date-cell "Bagel Bar KICKS Globen Mockberg Cafécykel" at bounding box center [844, 221] width 129 height 476
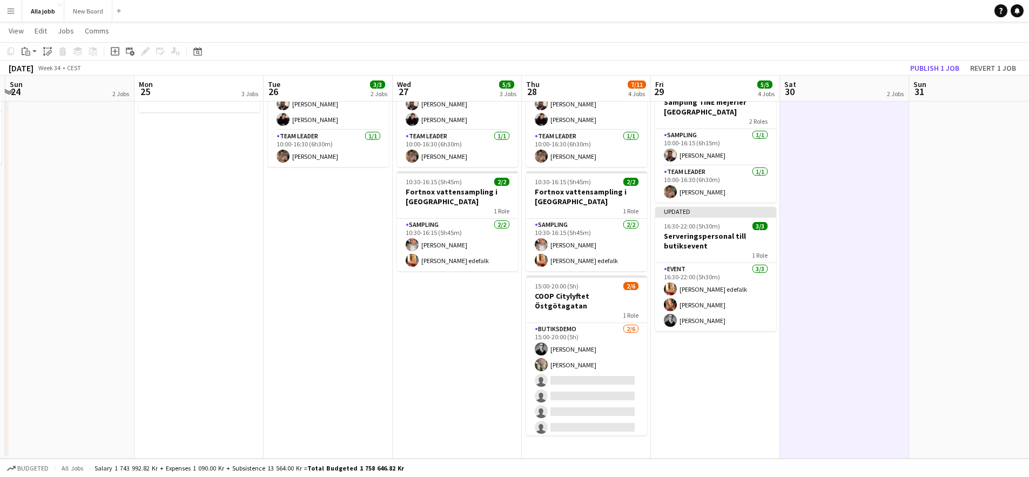
click at [908, 190] on app-date-cell "Bagel Bar KICKS Globen Mockberg Cafécykel" at bounding box center [844, 221] width 129 height 476
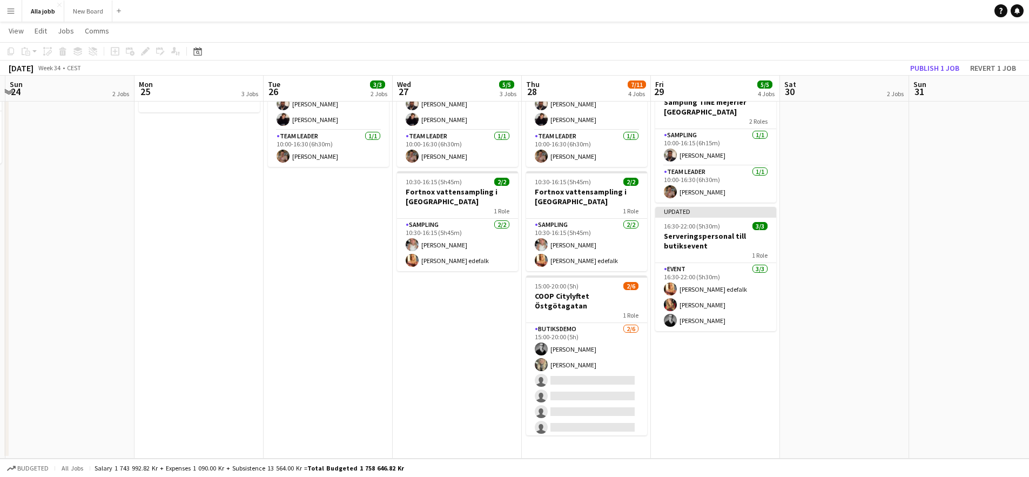
click at [918, 108] on app-date-cell at bounding box center [974, 221] width 129 height 476
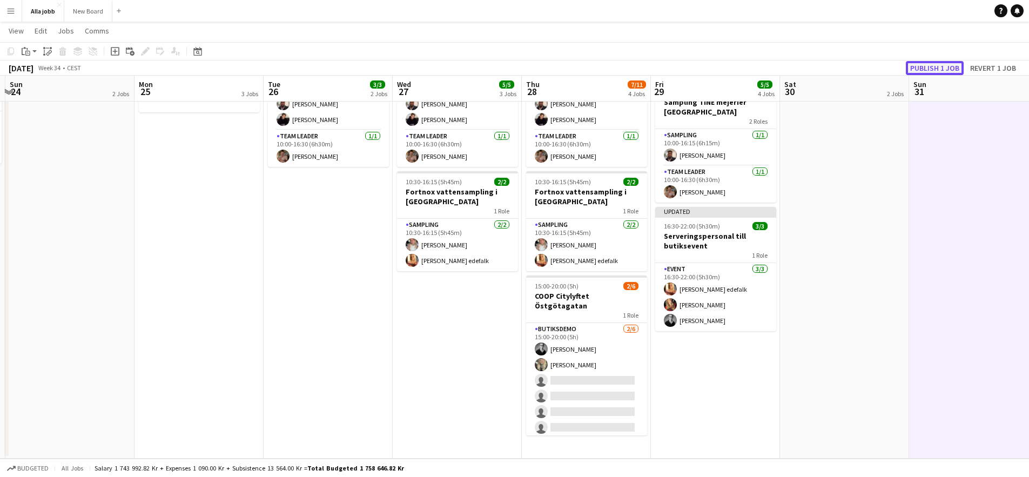
click at [928, 69] on button "Publish 1 job" at bounding box center [935, 68] width 58 height 14
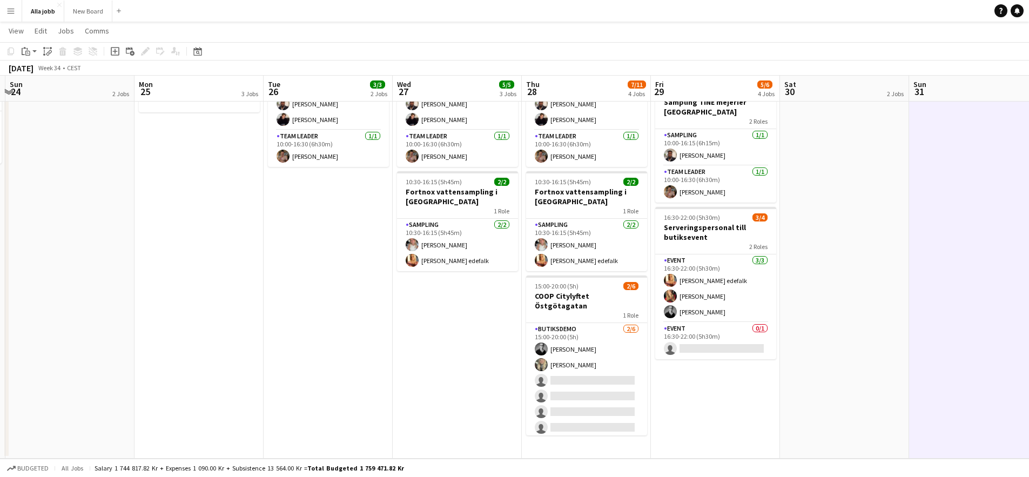
click at [4, 13] on button "Menu" at bounding box center [11, 11] width 22 height 22
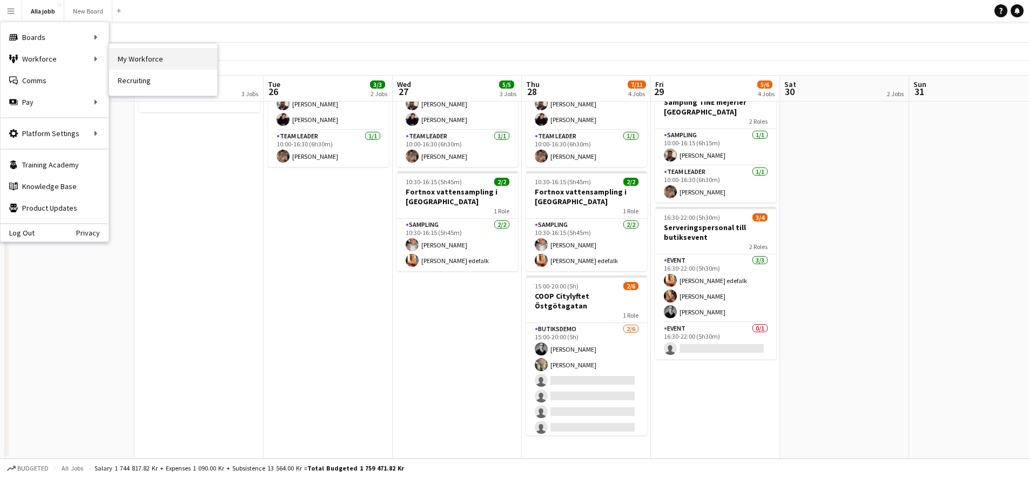
click at [151, 58] on link "My Workforce" at bounding box center [163, 59] width 108 height 22
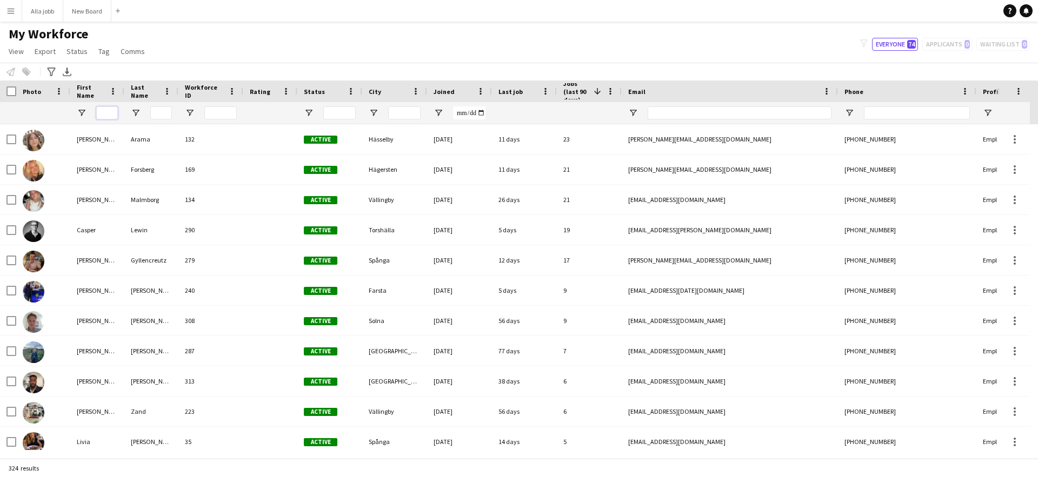
click at [107, 113] on input "First Name Filter Input" at bounding box center [107, 112] width 22 height 13
type input "*"
type input "****"
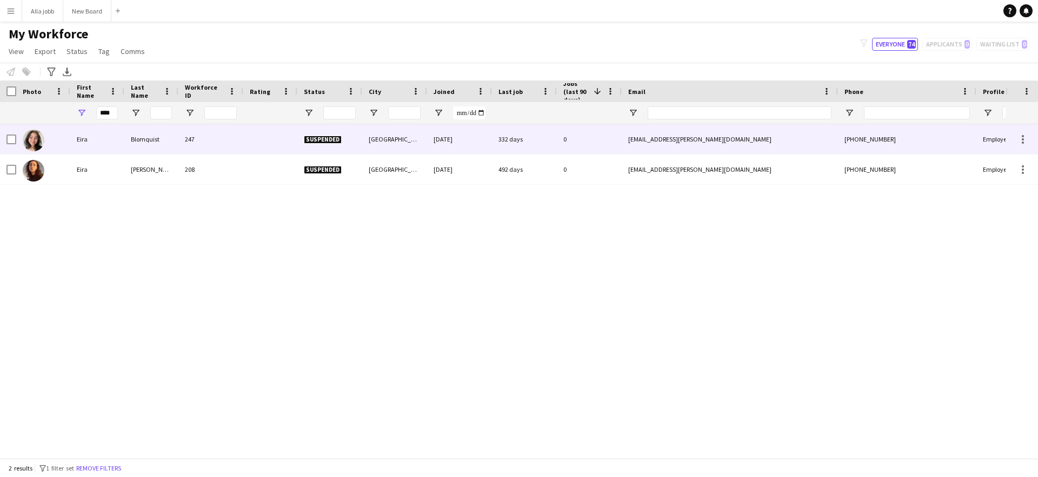
click at [208, 137] on div "247" at bounding box center [210, 139] width 65 height 30
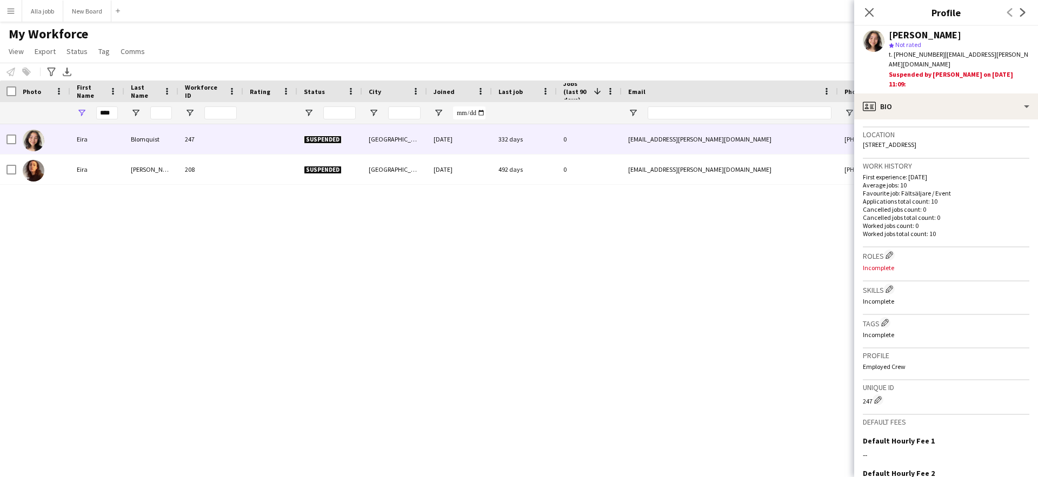
scroll to position [335, 0]
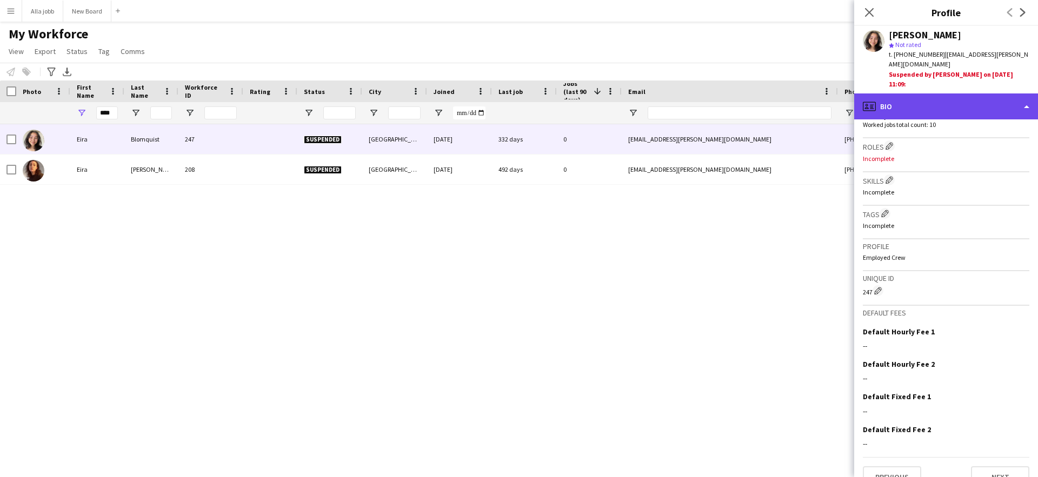
click at [951, 96] on div "profile Bio" at bounding box center [946, 106] width 184 height 26
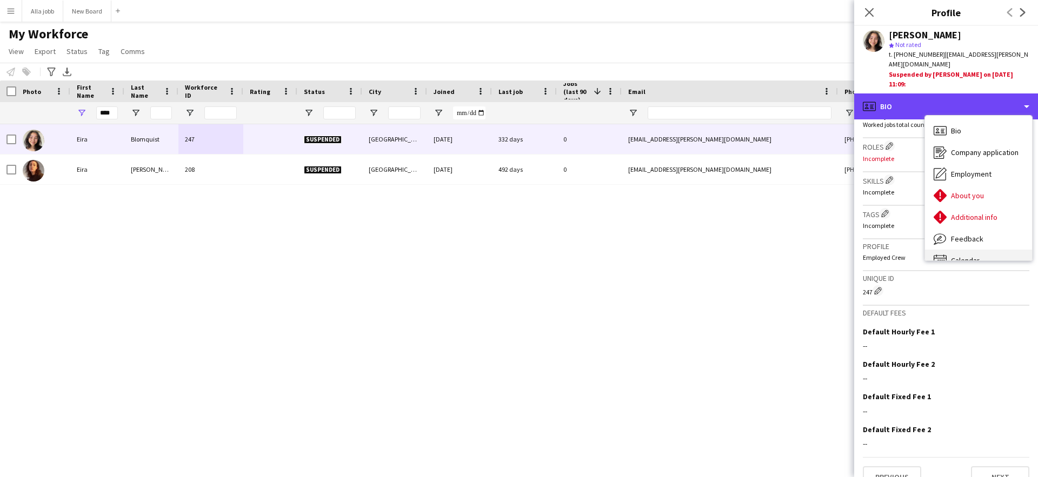
scroll to position [15, 0]
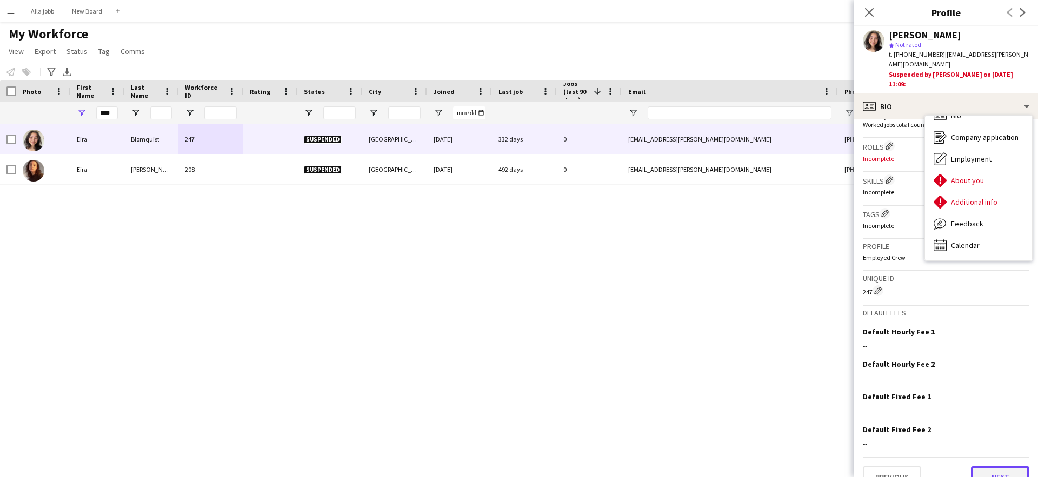
click at [981, 466] on button "Next" at bounding box center [1000, 477] width 58 height 22
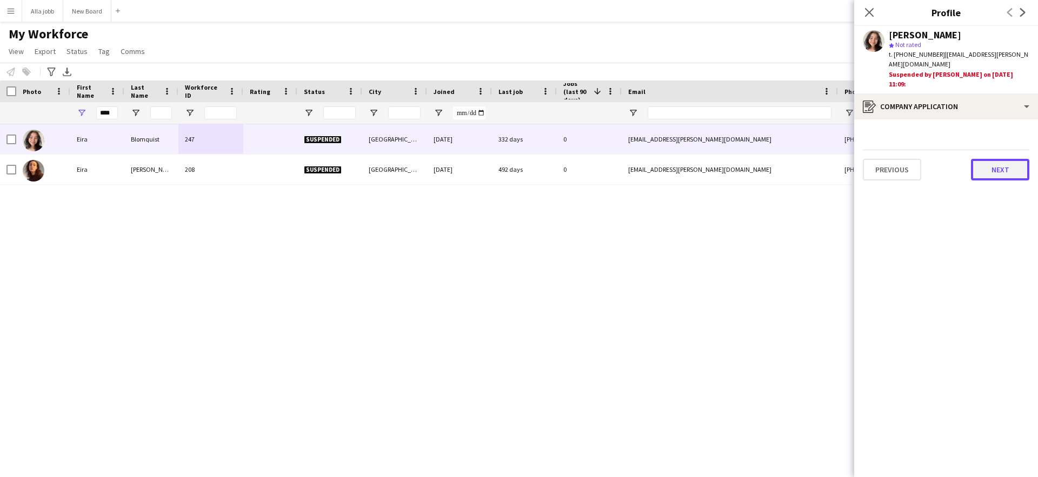
click at [1011, 159] on button "Next" at bounding box center [1000, 170] width 58 height 22
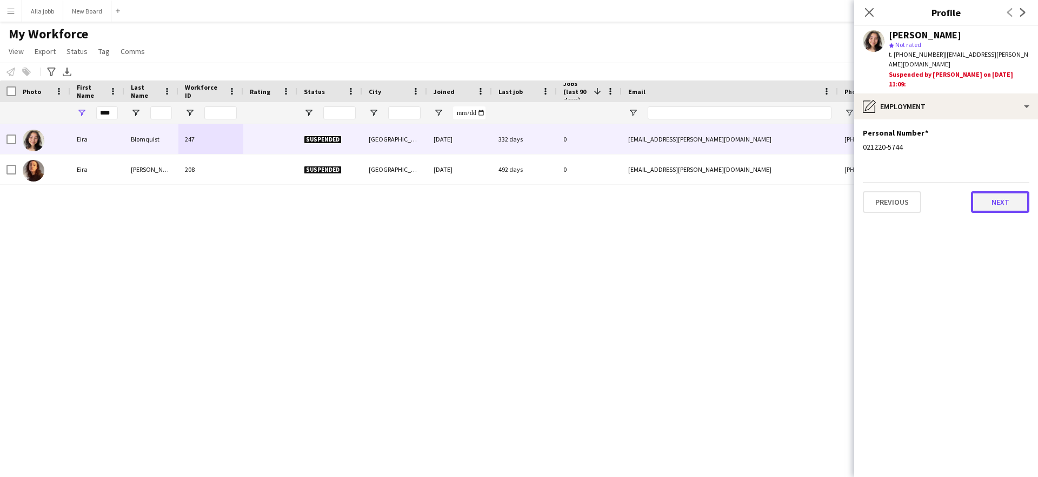
click at [999, 191] on button "Next" at bounding box center [1000, 202] width 58 height 22
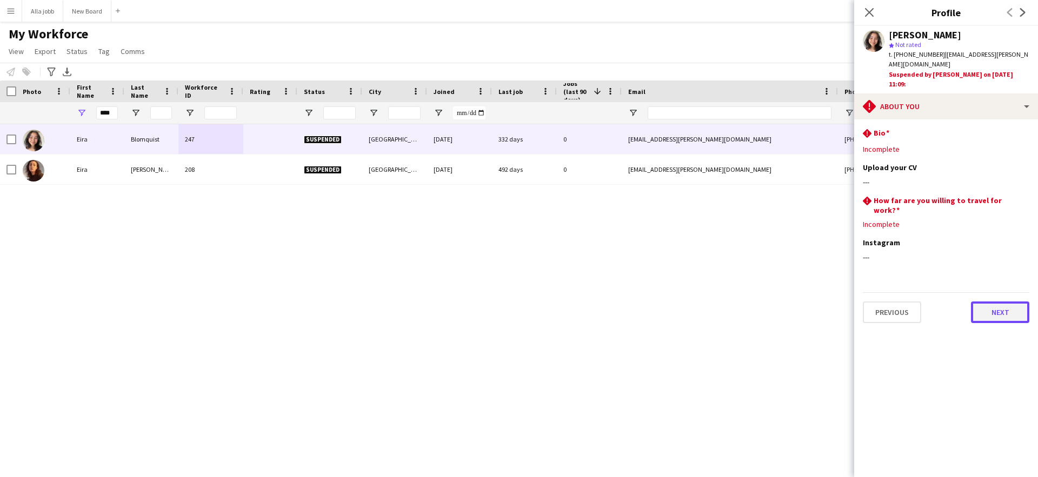
click at [993, 302] on button "Next" at bounding box center [1000, 313] width 58 height 22
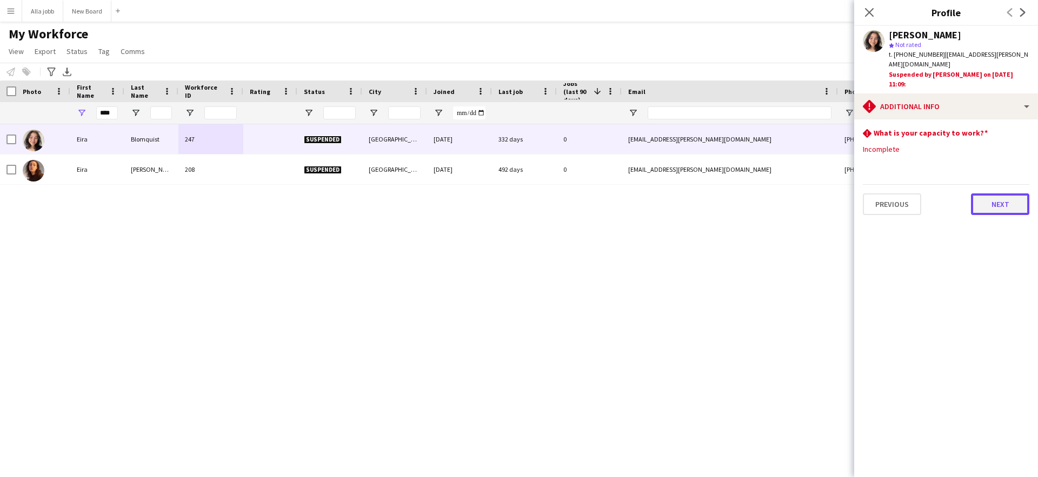
click at [995, 193] on button "Next" at bounding box center [1000, 204] width 58 height 22
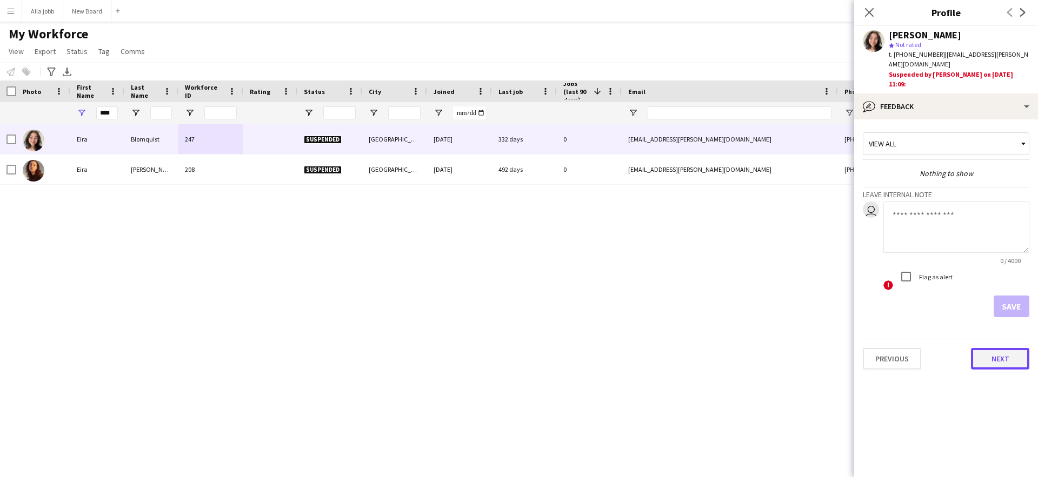
click at [997, 348] on button "Next" at bounding box center [1000, 359] width 58 height 22
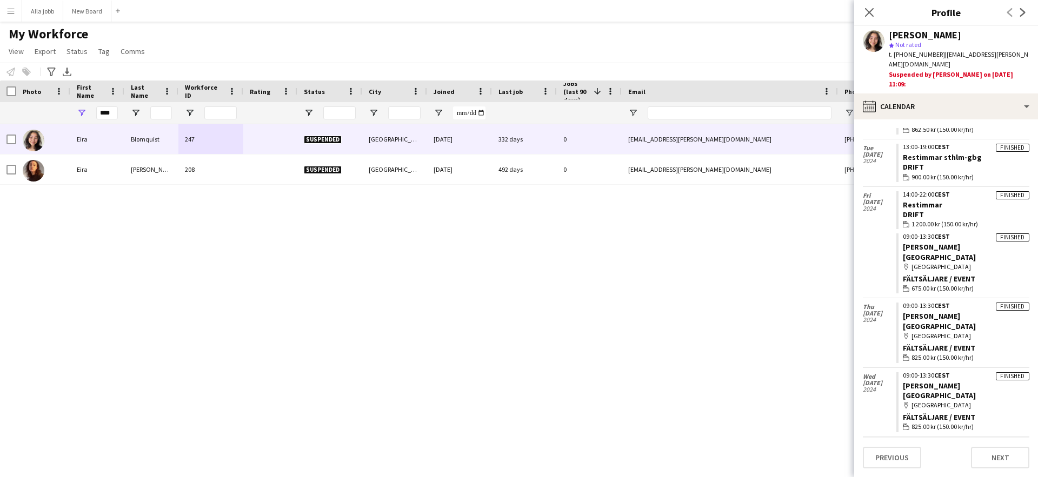
scroll to position [248, 0]
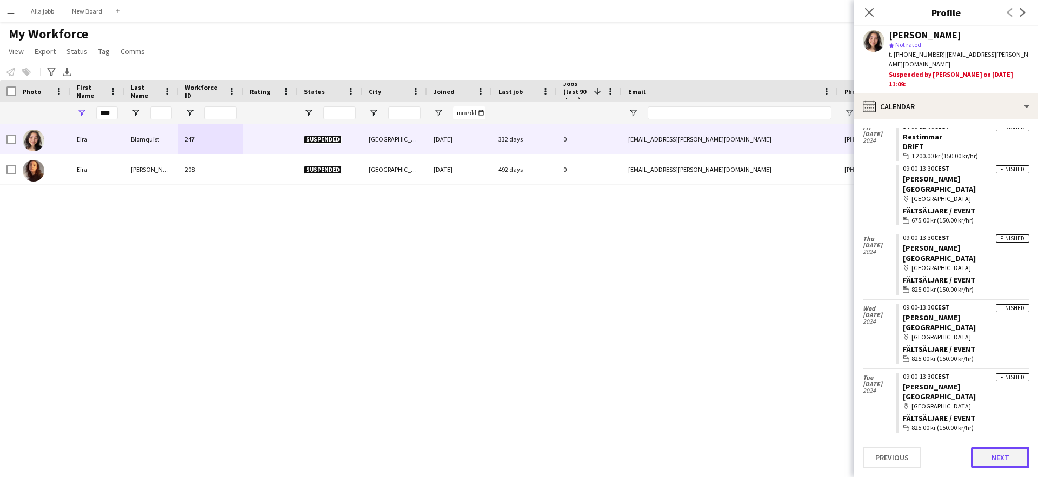
click at [1004, 454] on button "Next" at bounding box center [1000, 458] width 58 height 22
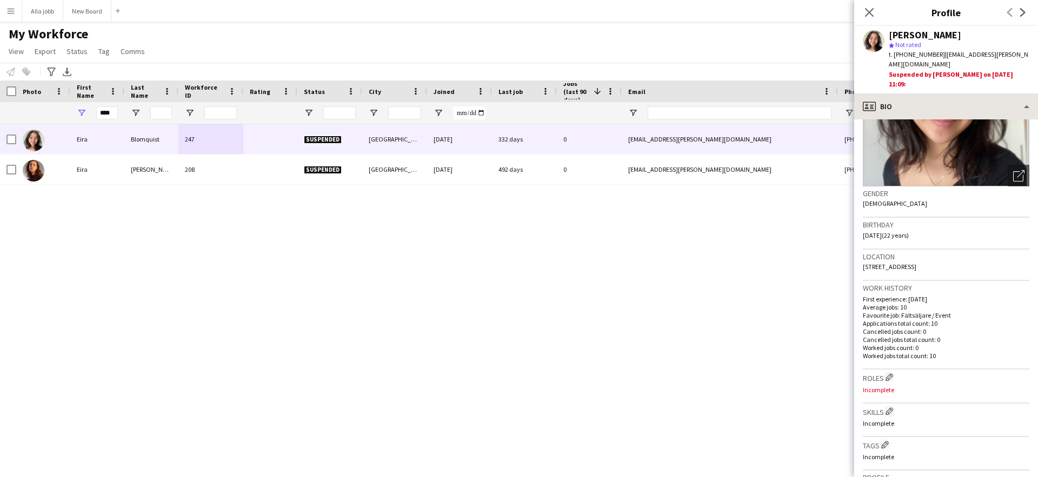
scroll to position [105, 0]
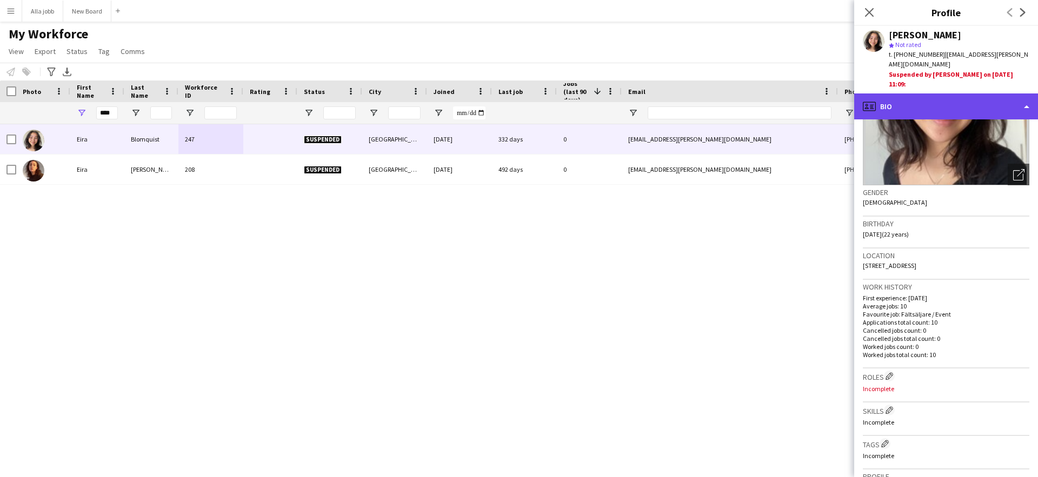
click at [947, 93] on div "profile Bio" at bounding box center [946, 106] width 184 height 26
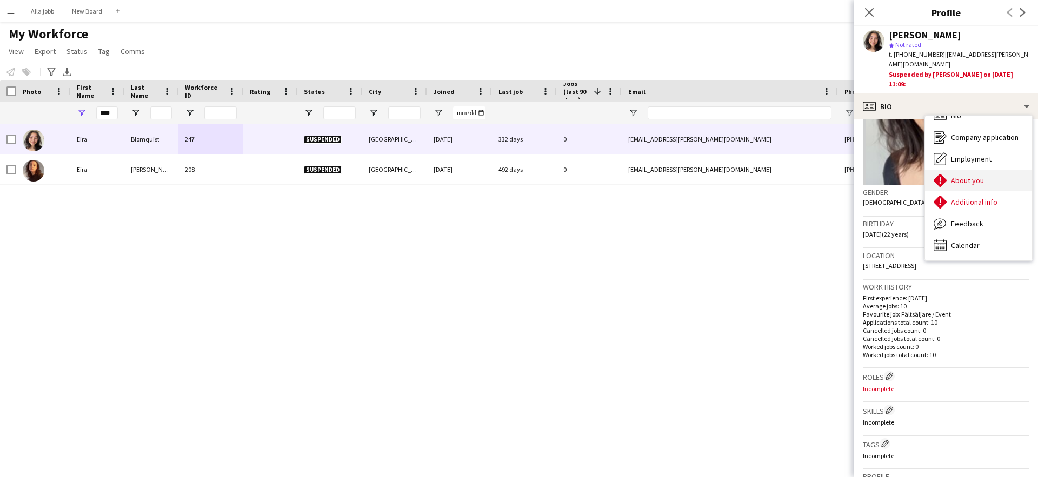
click at [969, 176] on span "About you" at bounding box center [967, 181] width 33 height 10
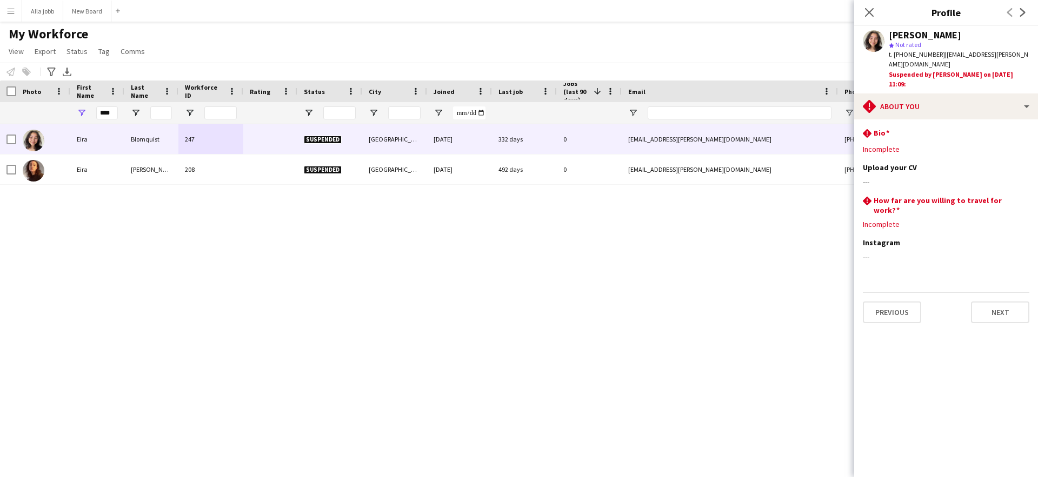
click at [491, 266] on div "[PERSON_NAME] 247 Suspended [GEOGRAPHIC_DATA] [DATE] 332 days 0 [EMAIL_ADDRESS]…" at bounding box center [502, 287] width 1005 height 326
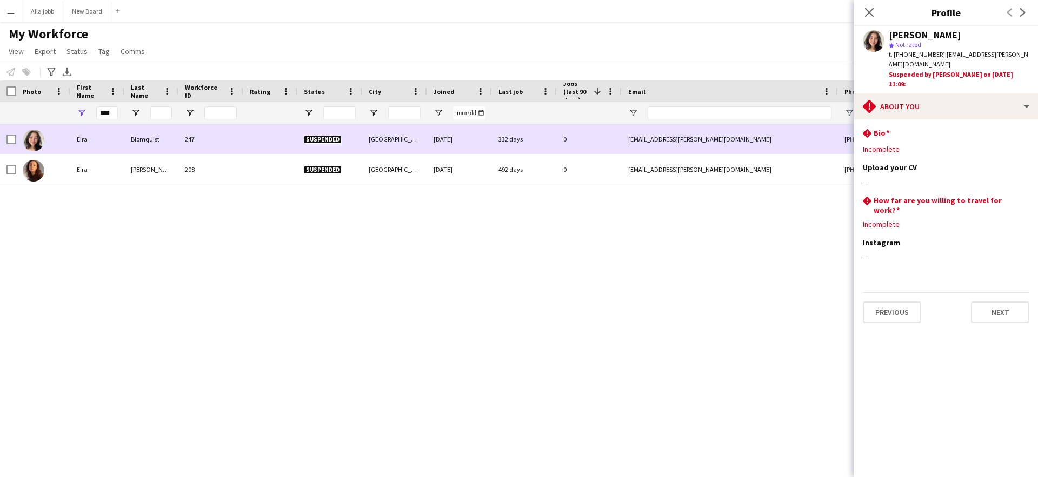
click at [323, 136] on span "Suspended" at bounding box center [323, 140] width 38 height 8
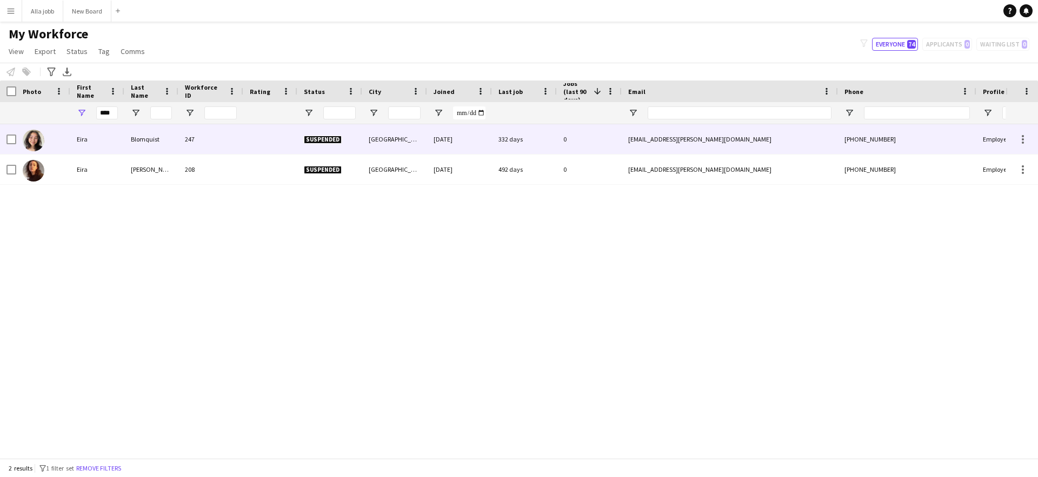
click at [322, 141] on span "Suspended" at bounding box center [323, 140] width 38 height 8
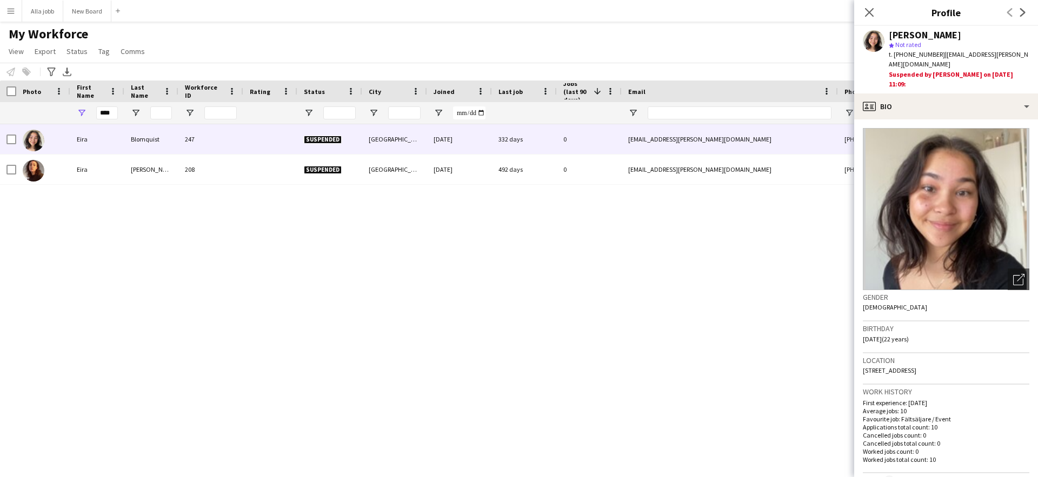
scroll to position [335, 0]
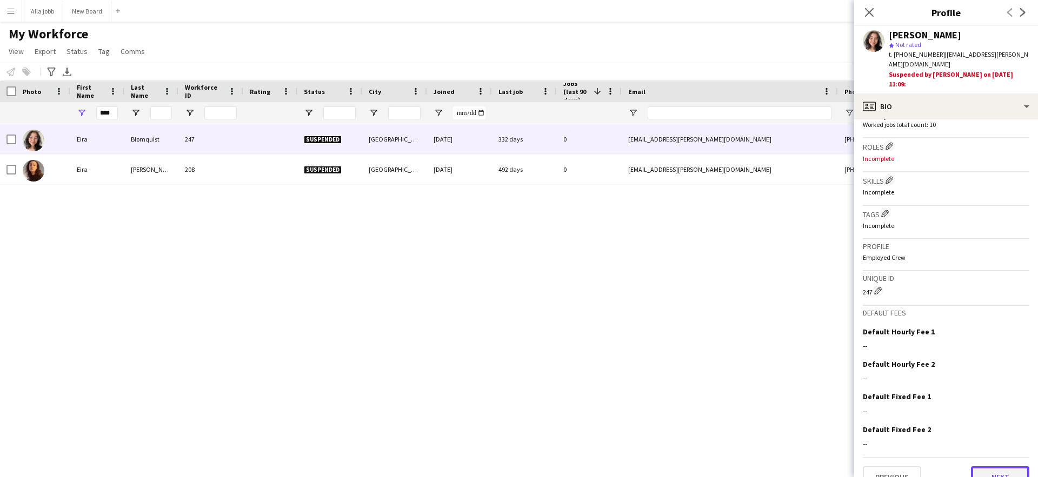
click at [1001, 466] on button "Next" at bounding box center [1000, 477] width 58 height 22
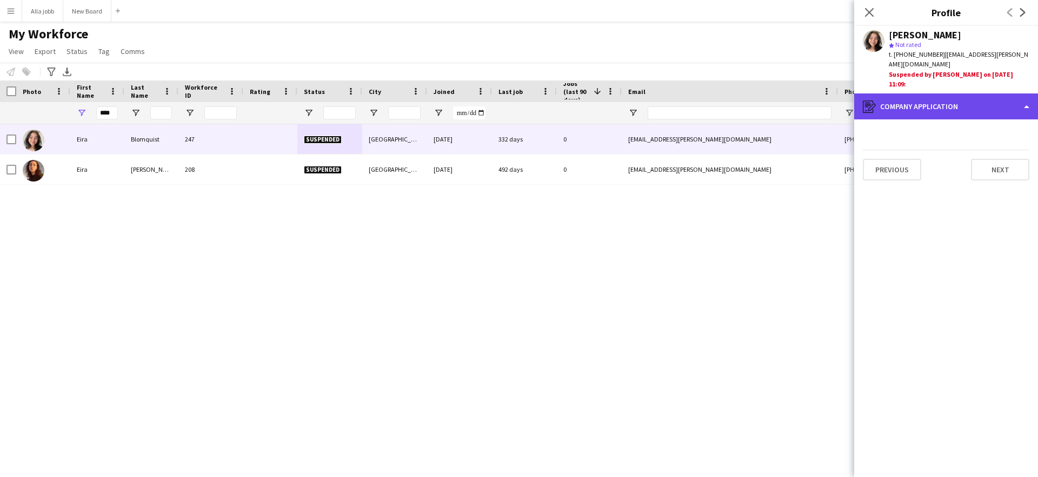
click at [986, 93] on div "register Company application" at bounding box center [946, 106] width 184 height 26
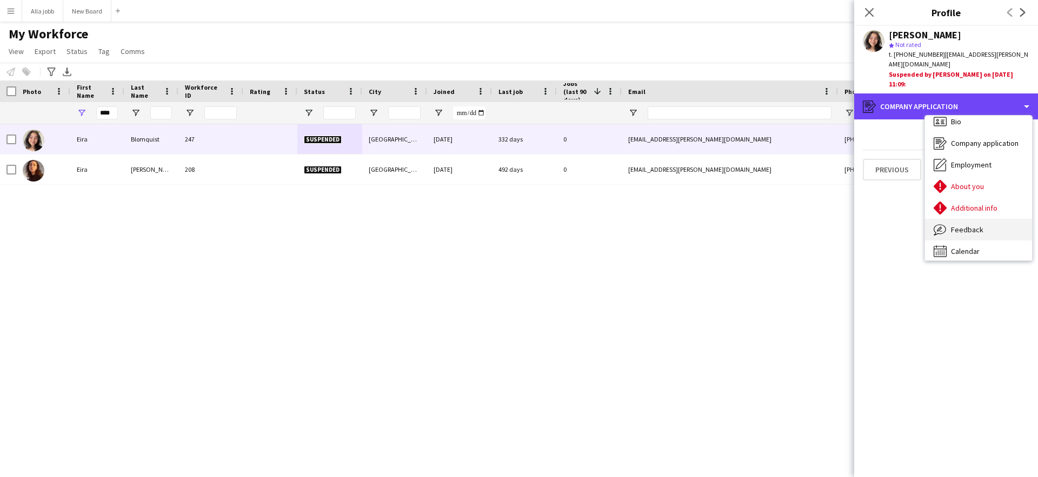
scroll to position [15, 0]
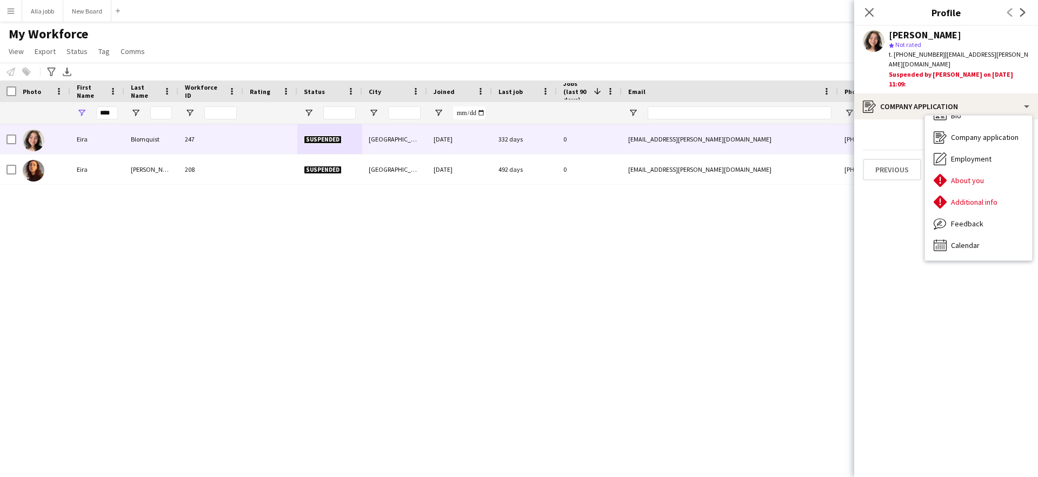
drag, startPoint x: 876, startPoint y: 288, endPoint x: 881, endPoint y: 239, distance: 48.9
click at [876, 285] on app-crew-profile-application "Previous Next" at bounding box center [946, 298] width 184 height 358
click at [984, 162] on app-crew-profile-application "Previous Next" at bounding box center [946, 298] width 184 height 358
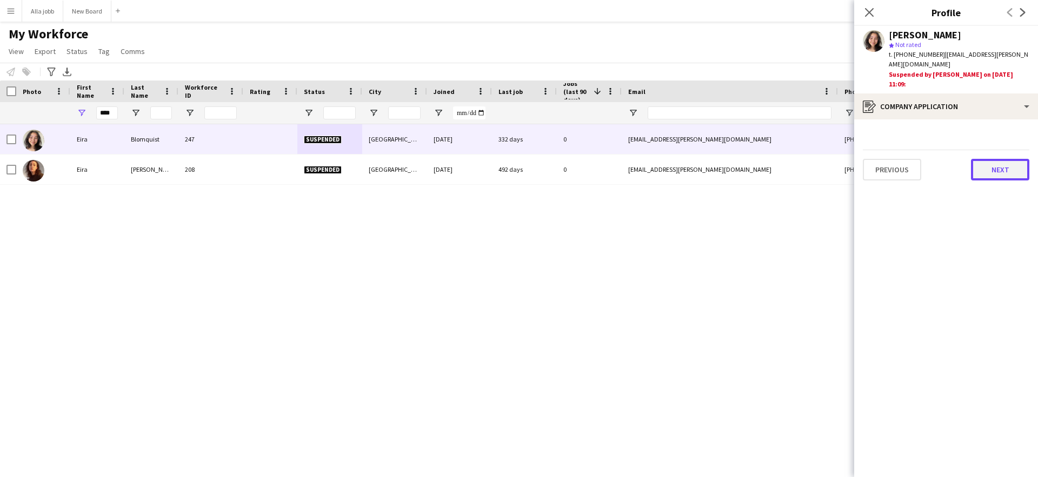
click at [993, 159] on button "Next" at bounding box center [1000, 170] width 58 height 22
click at [994, 182] on div "Previous Next" at bounding box center [945, 197] width 166 height 31
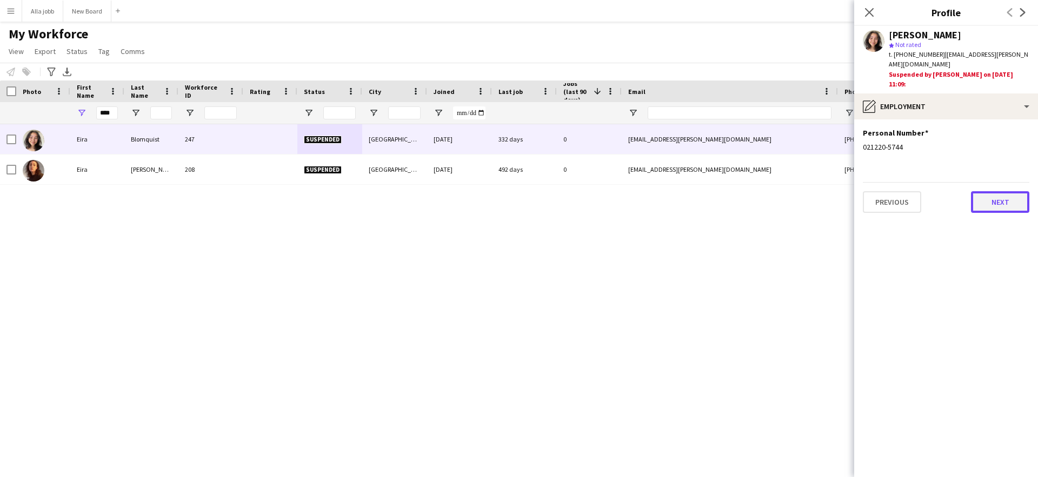
click at [996, 191] on button "Next" at bounding box center [1000, 202] width 58 height 22
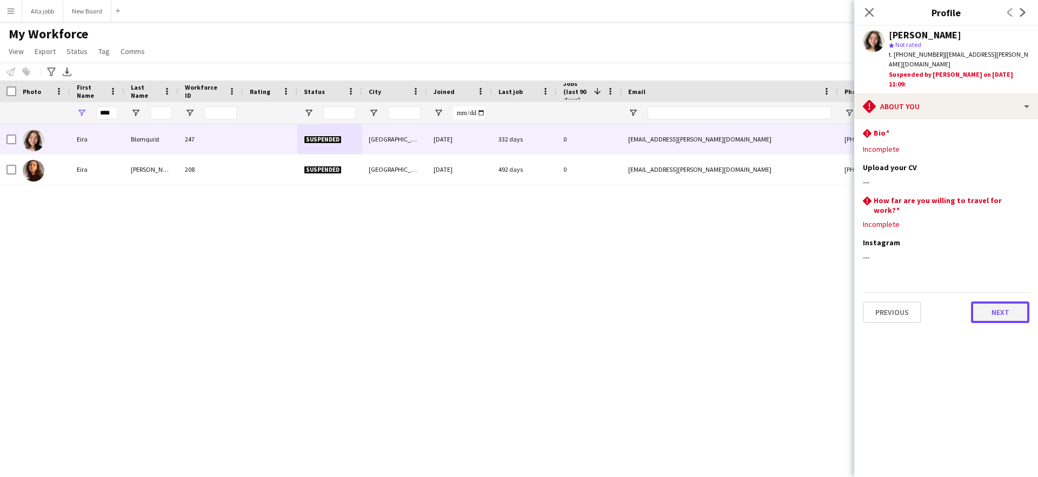
click at [988, 302] on button "Next" at bounding box center [1000, 313] width 58 height 22
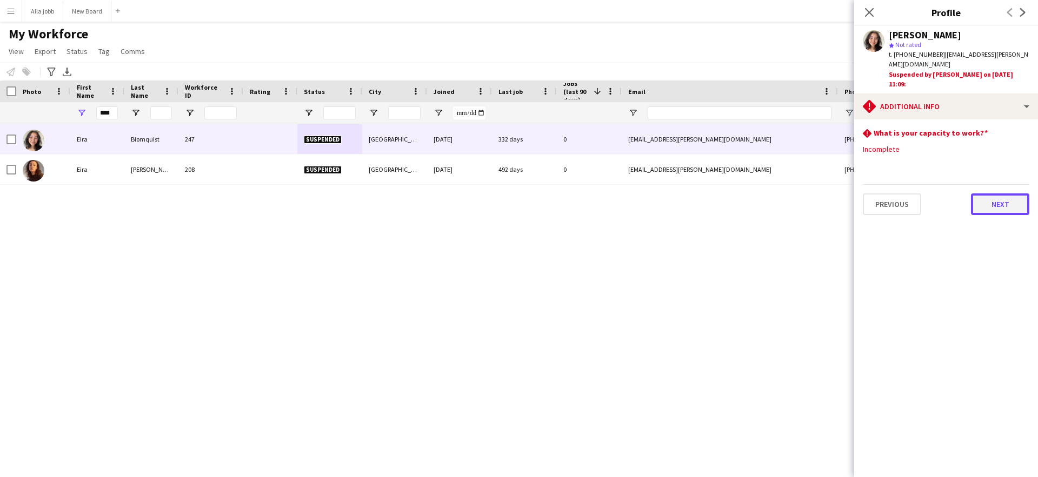
click at [992, 193] on button "Next" at bounding box center [1000, 204] width 58 height 22
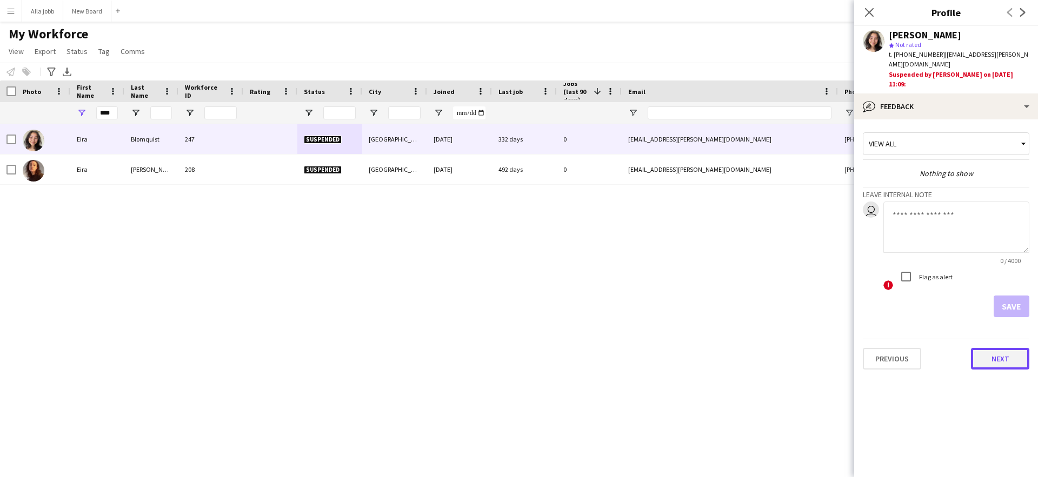
click at [1009, 348] on button "Next" at bounding box center [1000, 359] width 58 height 22
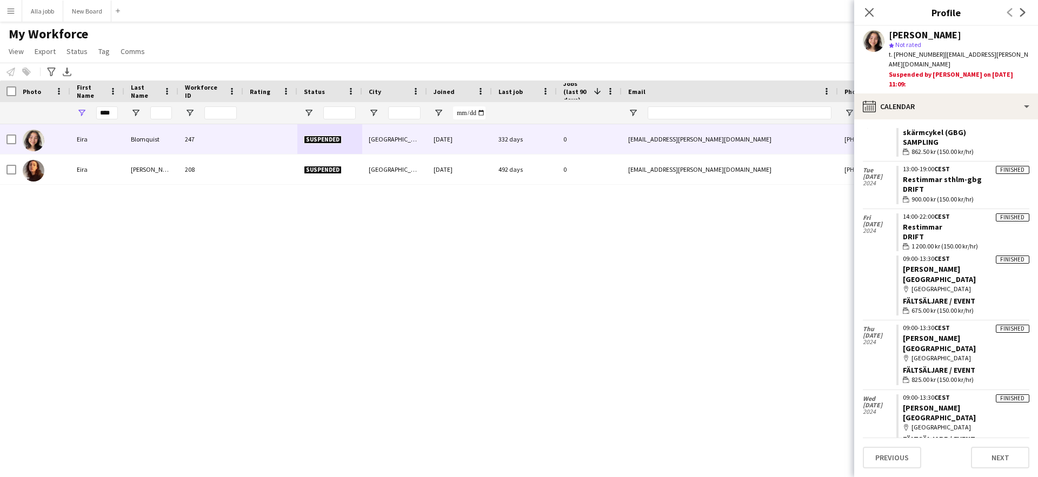
scroll to position [248, 0]
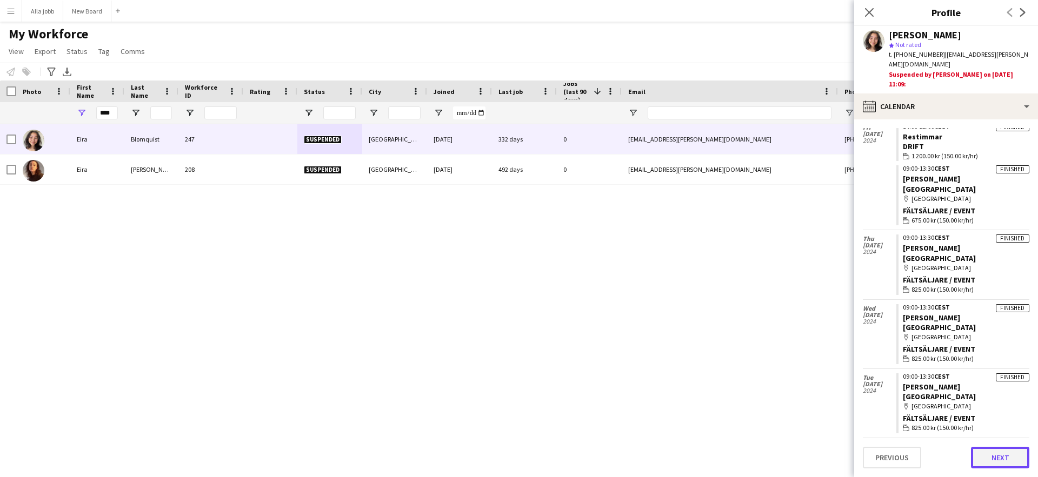
click at [1013, 465] on button "Next" at bounding box center [1000, 458] width 58 height 22
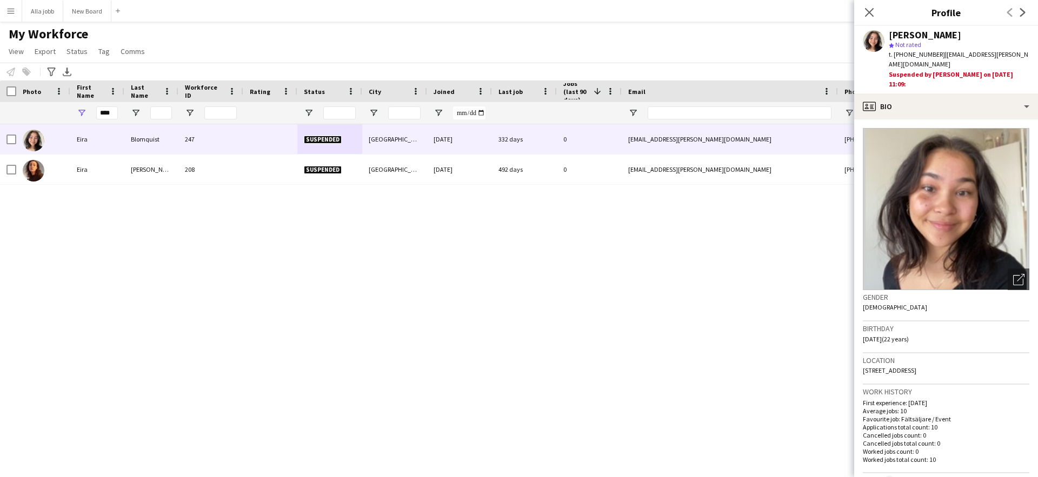
click at [782, 260] on div "[PERSON_NAME] 247 Suspended [GEOGRAPHIC_DATA] [DATE] 332 days 0 [EMAIL_ADDRESS]…" at bounding box center [502, 287] width 1005 height 326
click at [874, 10] on div "Close pop-in" at bounding box center [869, 12] width 30 height 25
click at [871, 10] on icon at bounding box center [869, 12] width 10 height 10
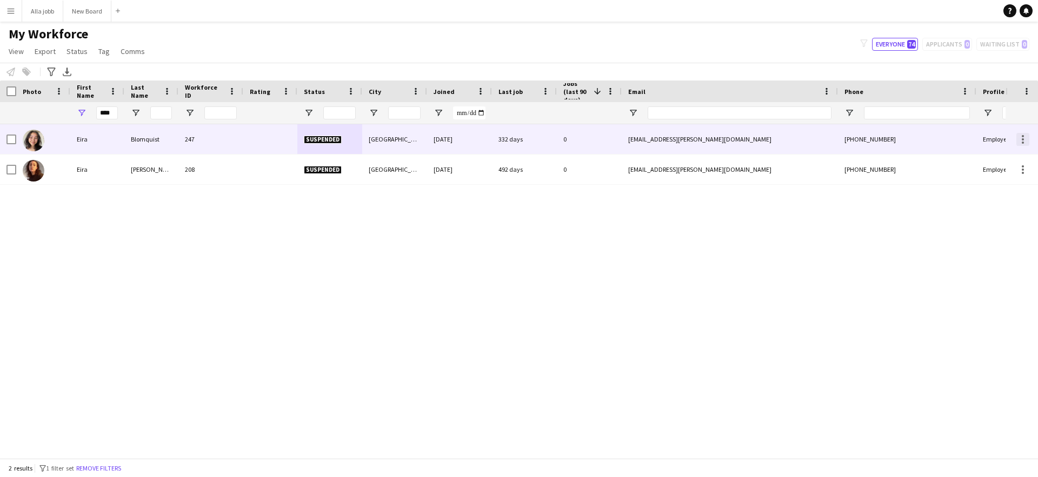
click at [1021, 140] on div at bounding box center [1022, 139] width 13 height 13
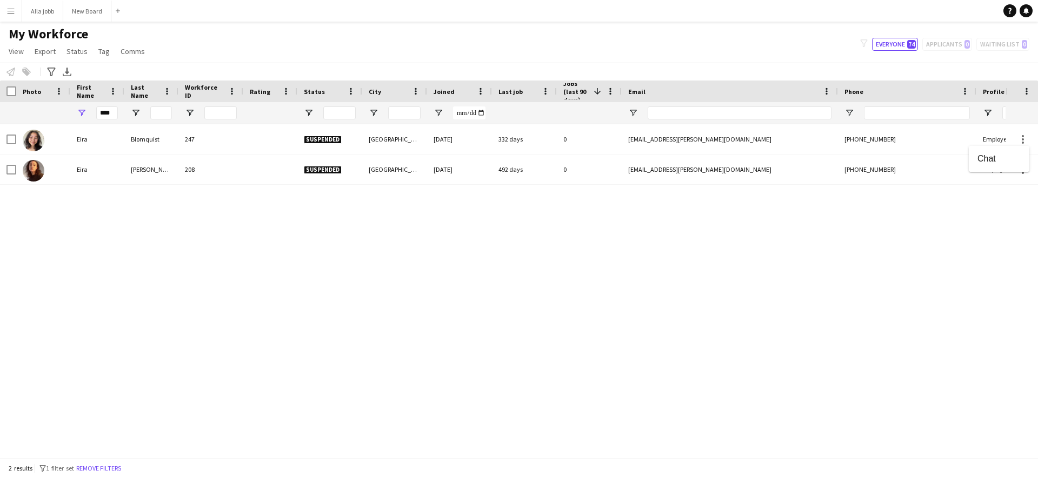
click at [558, 238] on div at bounding box center [519, 238] width 1038 height 477
click at [70, 44] on link "Status" at bounding box center [77, 51] width 30 height 14
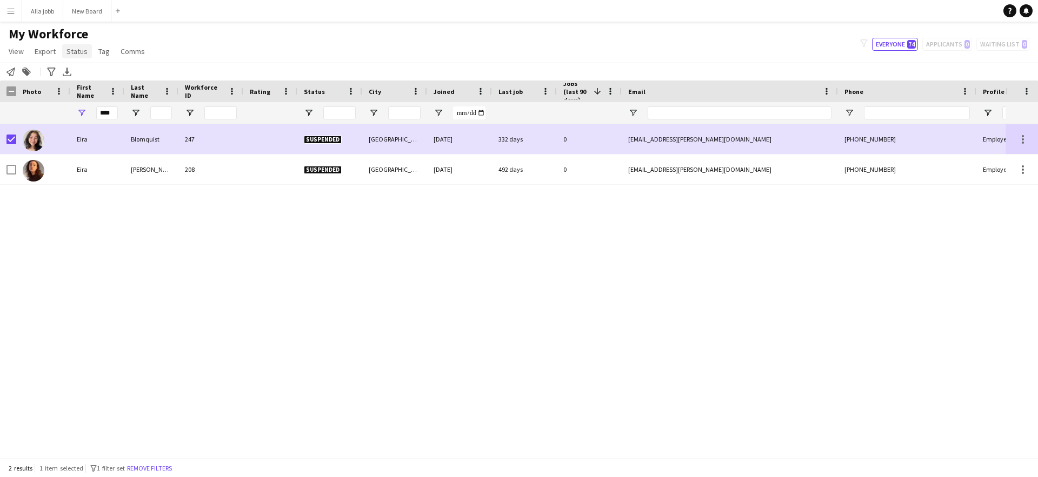
click at [79, 49] on span "Status" at bounding box center [76, 51] width 21 height 10
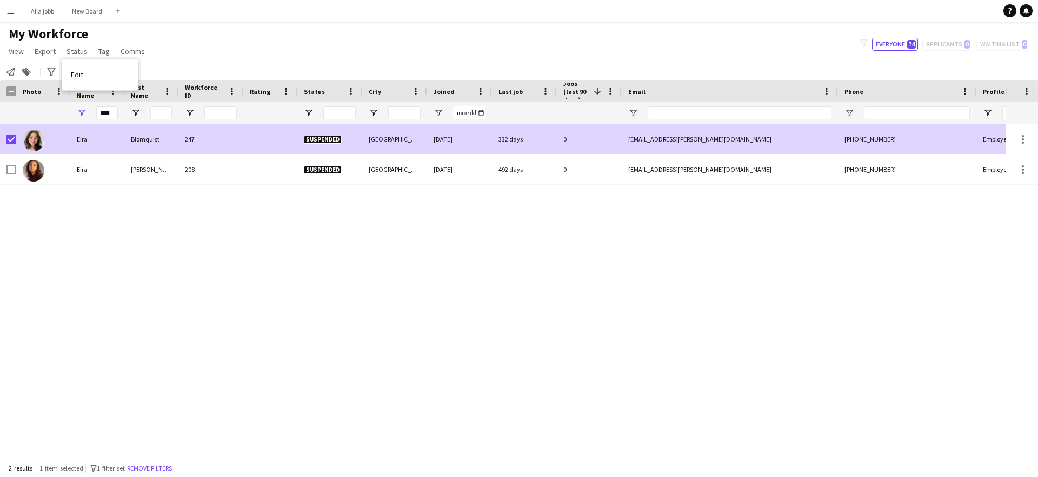
click at [116, 256] on div "[PERSON_NAME] 247 Suspended [GEOGRAPHIC_DATA] [DATE] 332 days 0 [EMAIL_ADDRESS]…" at bounding box center [502, 287] width 1005 height 326
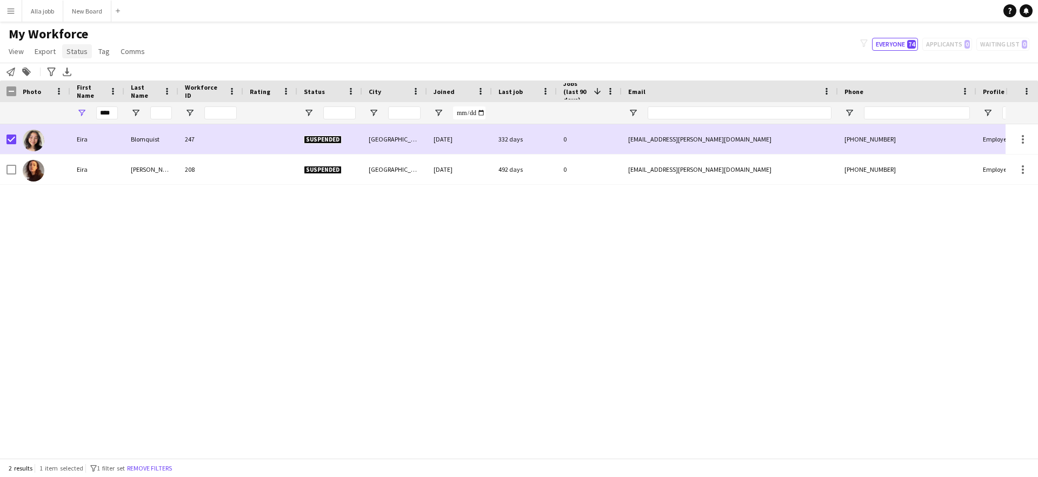
click at [76, 51] on span "Status" at bounding box center [76, 51] width 21 height 10
click at [86, 75] on link "Edit" at bounding box center [100, 74] width 76 height 23
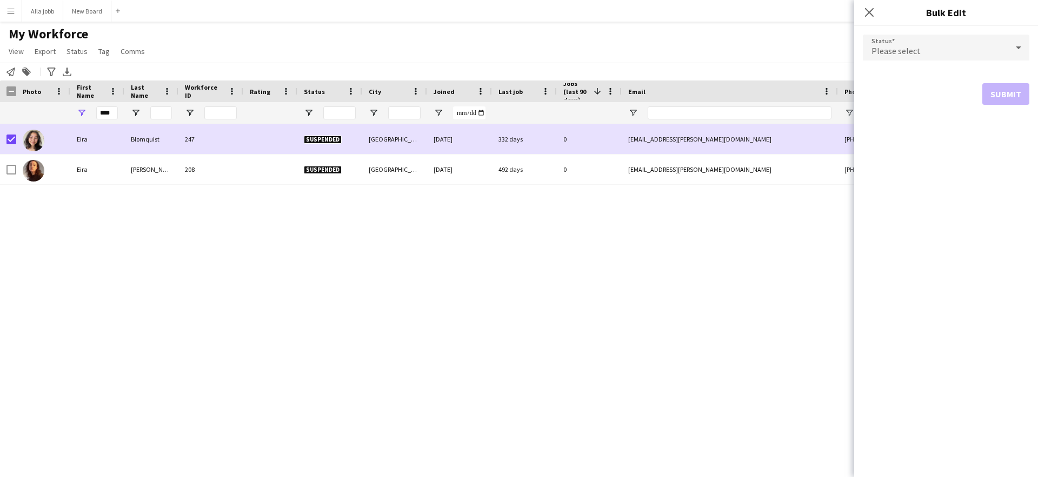
click at [910, 48] on span "Please select" at bounding box center [895, 50] width 49 height 11
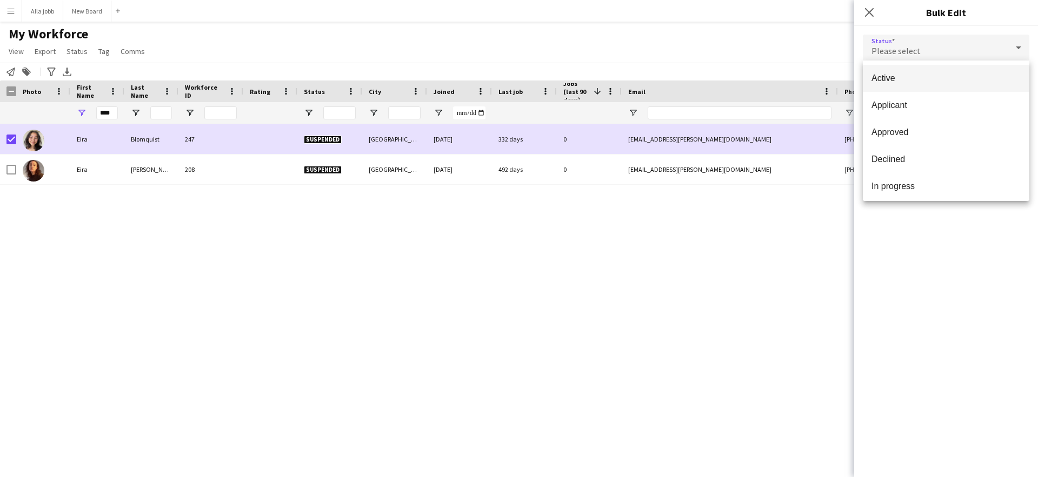
click at [911, 79] on span "Active" at bounding box center [945, 78] width 149 height 10
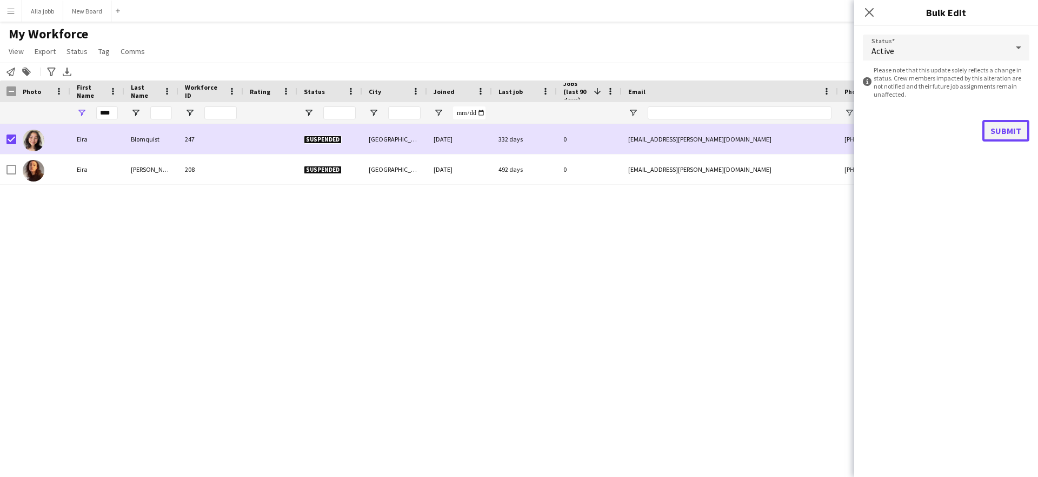
click at [1016, 128] on button "Submit" at bounding box center [1005, 131] width 47 height 22
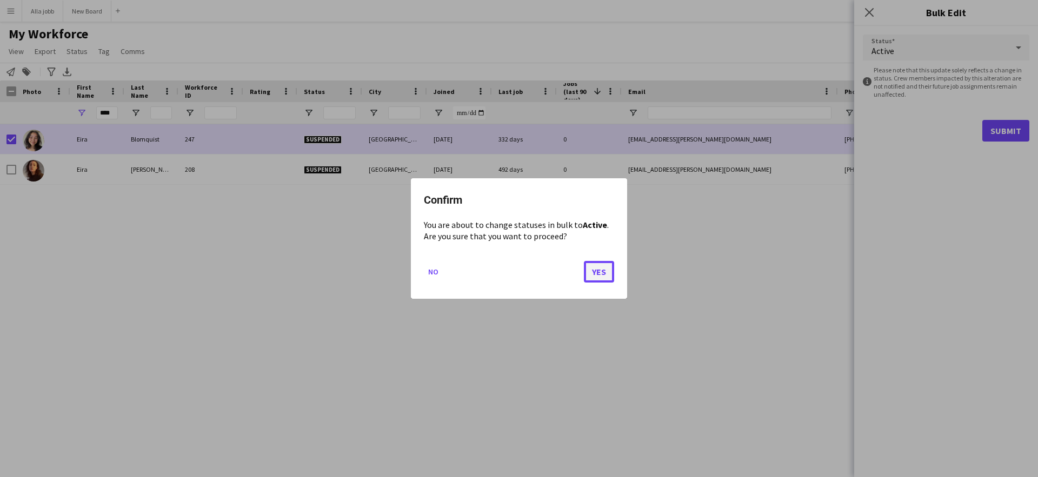
click at [605, 266] on button "Yes" at bounding box center [599, 272] width 30 height 22
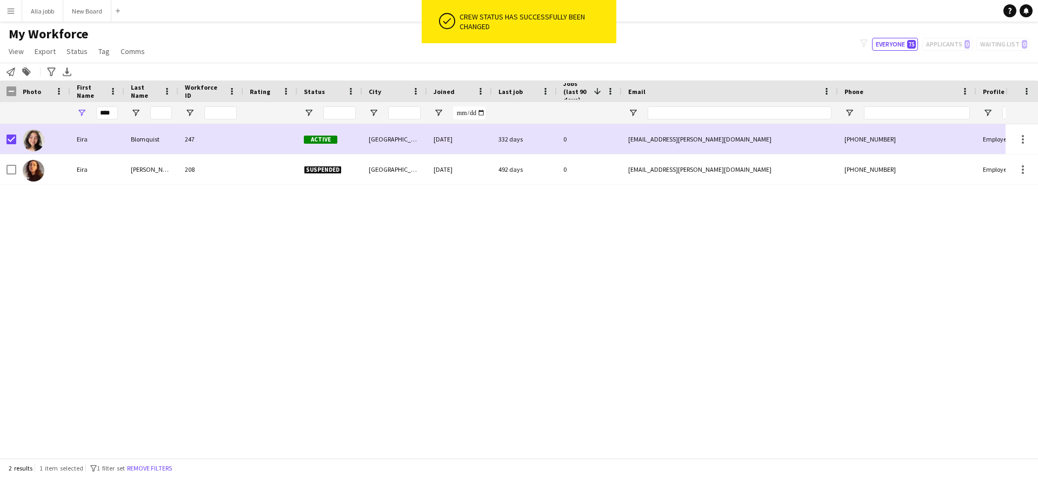
click at [602, 273] on div "[PERSON_NAME] 247 Active [GEOGRAPHIC_DATA] [DATE] 332 days 0 [EMAIL_ADDRESS][PE…" at bounding box center [502, 287] width 1005 height 326
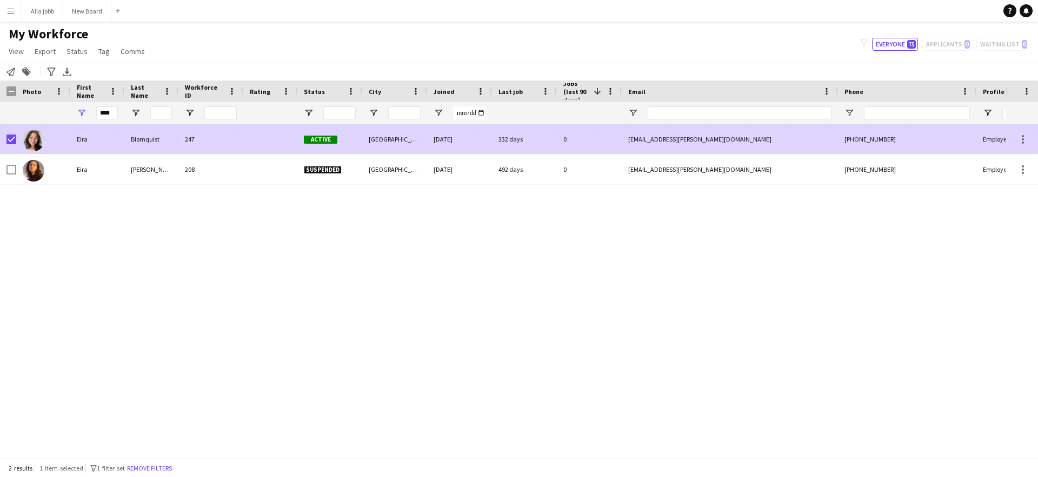
click at [17, 136] on div at bounding box center [43, 139] width 54 height 30
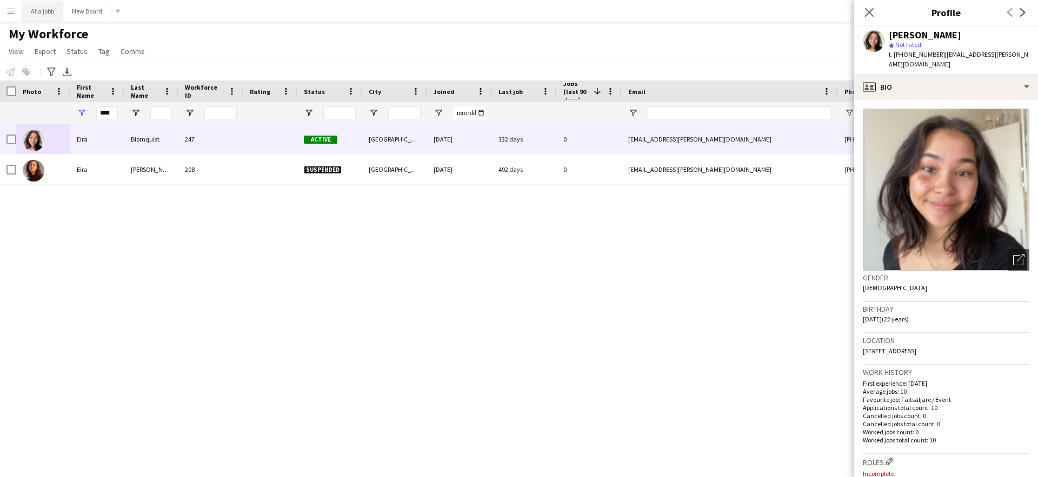
click at [46, 17] on button "Alla jobb Close" at bounding box center [42, 11] width 41 height 21
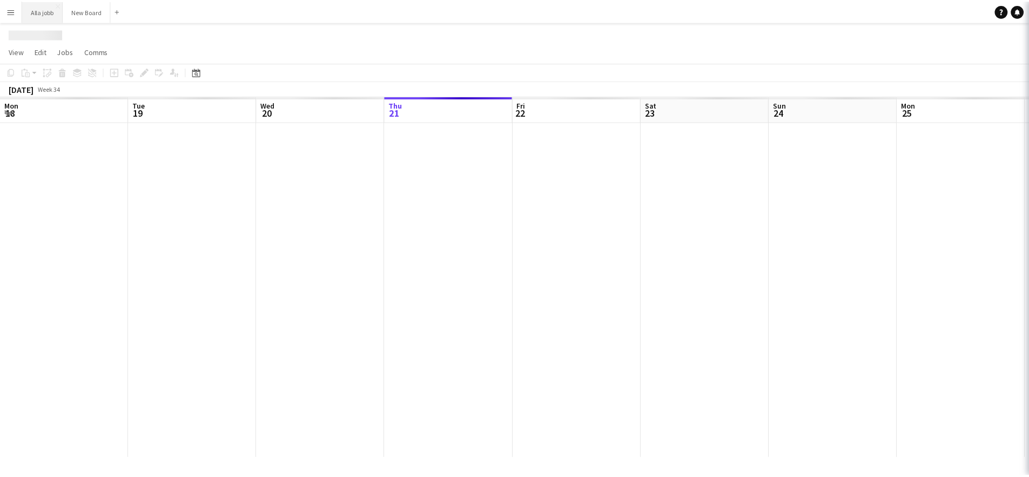
scroll to position [0, 258]
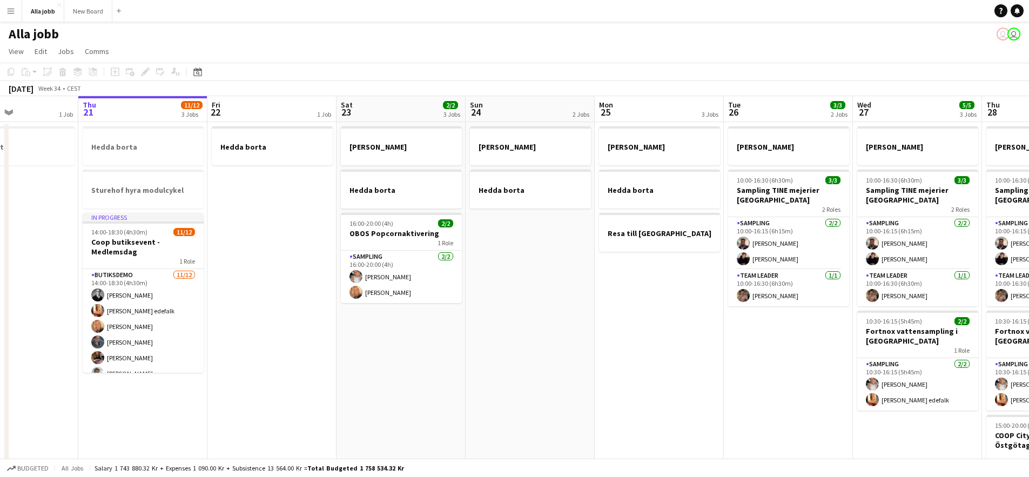
drag, startPoint x: 665, startPoint y: 361, endPoint x: 514, endPoint y: 340, distance: 151.6
click at [516, 340] on app-calendar-viewport "Mon 18 2 Jobs Tue 19 1 Job Wed 20 1 Job Thu 21 11/12 3 Jobs Fri 22 1 Job Sat 23…" at bounding box center [514, 347] width 1029 height 502
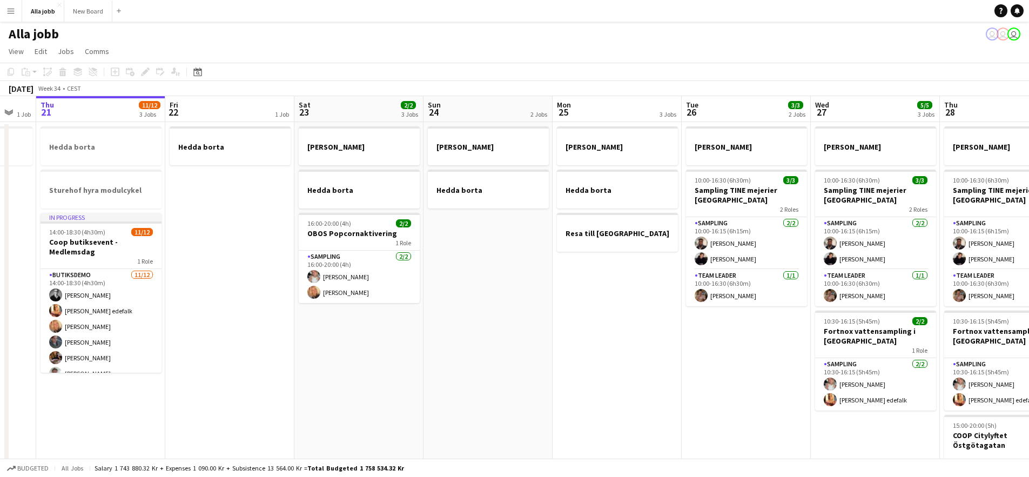
scroll to position [0, 350]
drag, startPoint x: 423, startPoint y: 231, endPoint x: 473, endPoint y: 239, distance: 50.9
click at [473, 239] on app-calendar-viewport "Mon 18 2 Jobs Tue 19 1 Job Wed 20 1 Job Thu 21 11/12 3 Jobs Fri 22 1 Job Sat 23…" at bounding box center [514, 347] width 1029 height 502
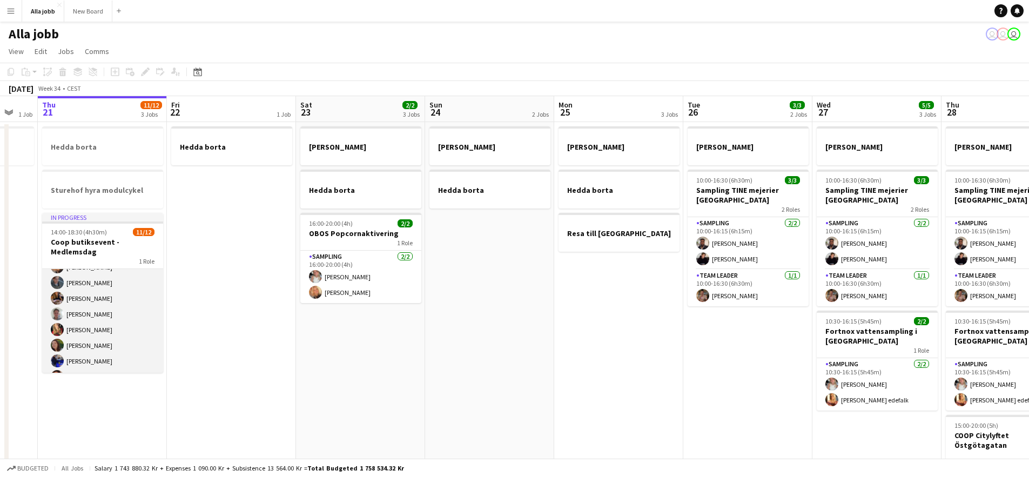
scroll to position [0, 0]
